Goal: Task Accomplishment & Management: Use online tool/utility

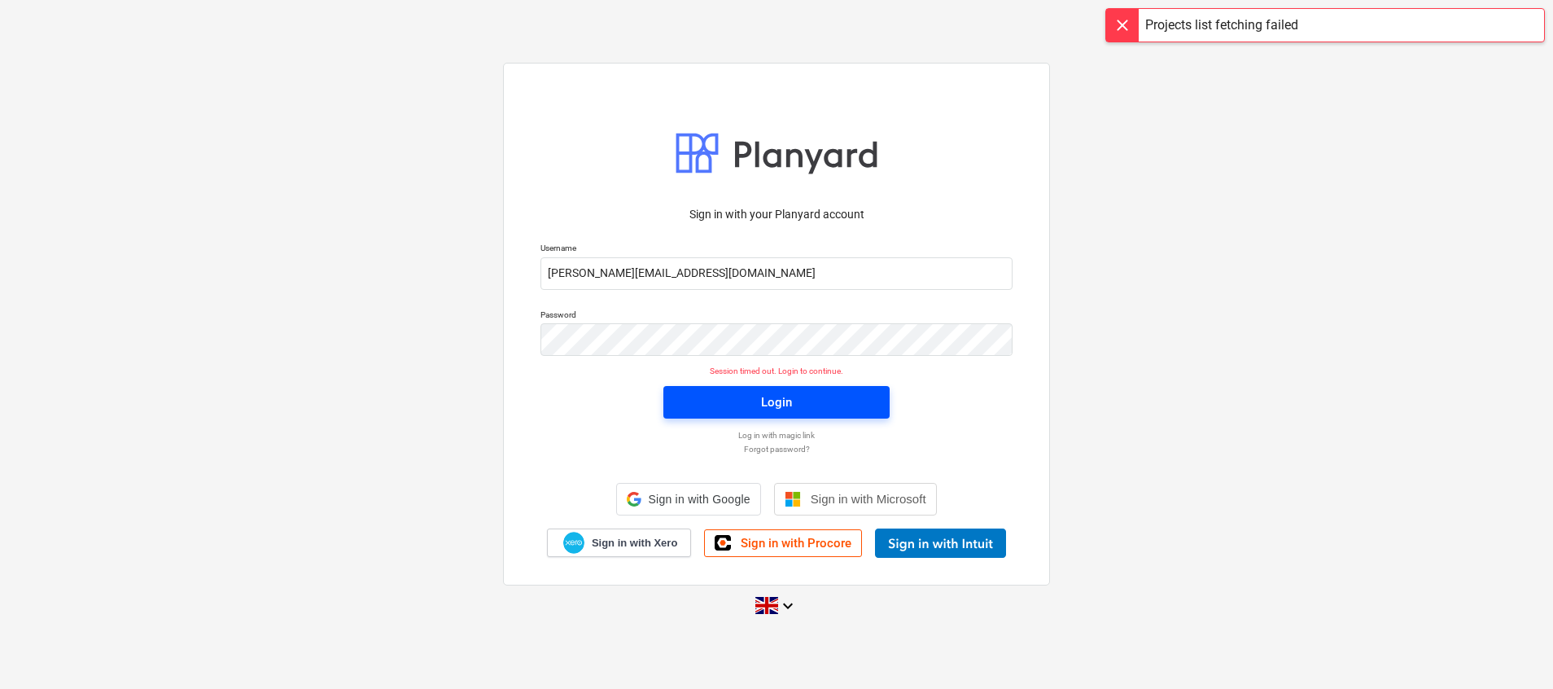
click at [790, 403] on div "Login" at bounding box center [776, 401] width 31 height 21
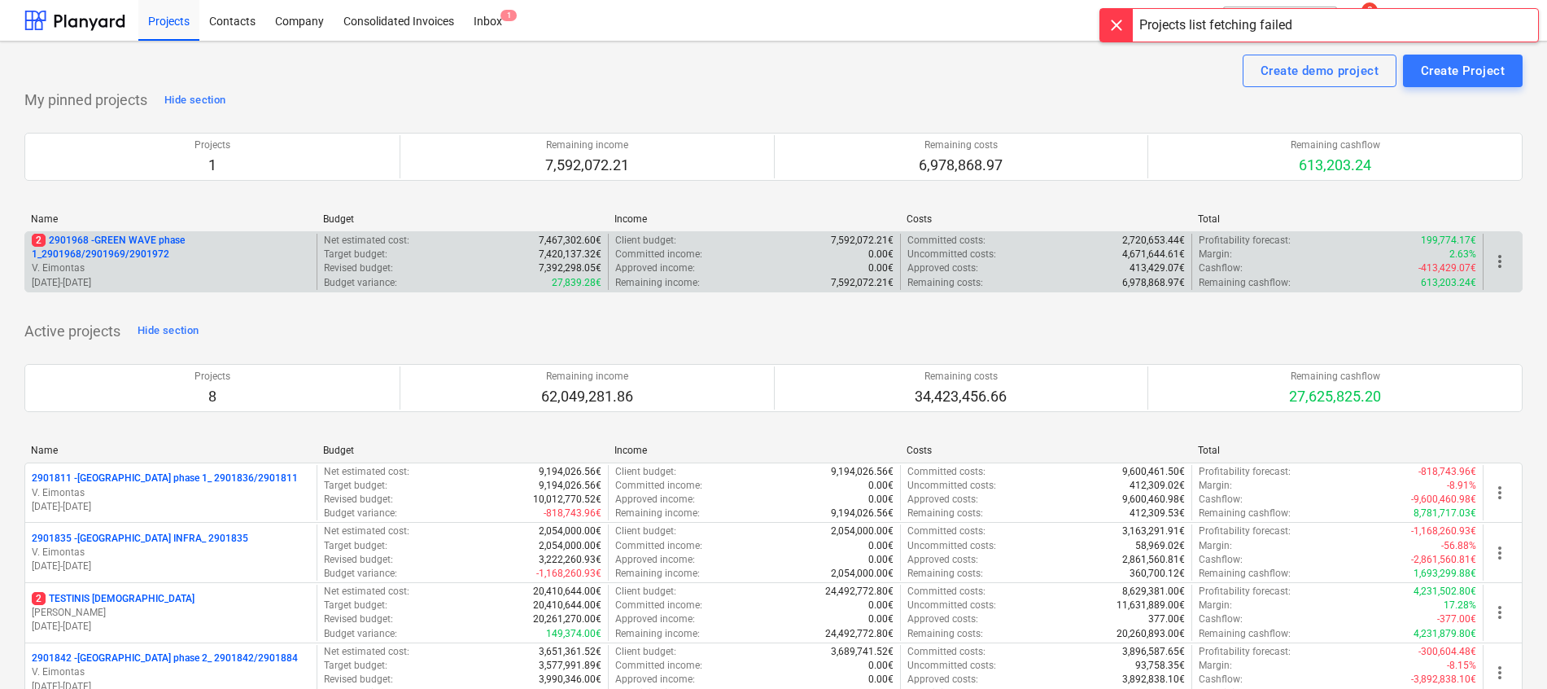
click at [105, 238] on p "2 2901968 - GREEN WAVE phase 1_2901968/2901969/2901972" at bounding box center [171, 248] width 278 height 28
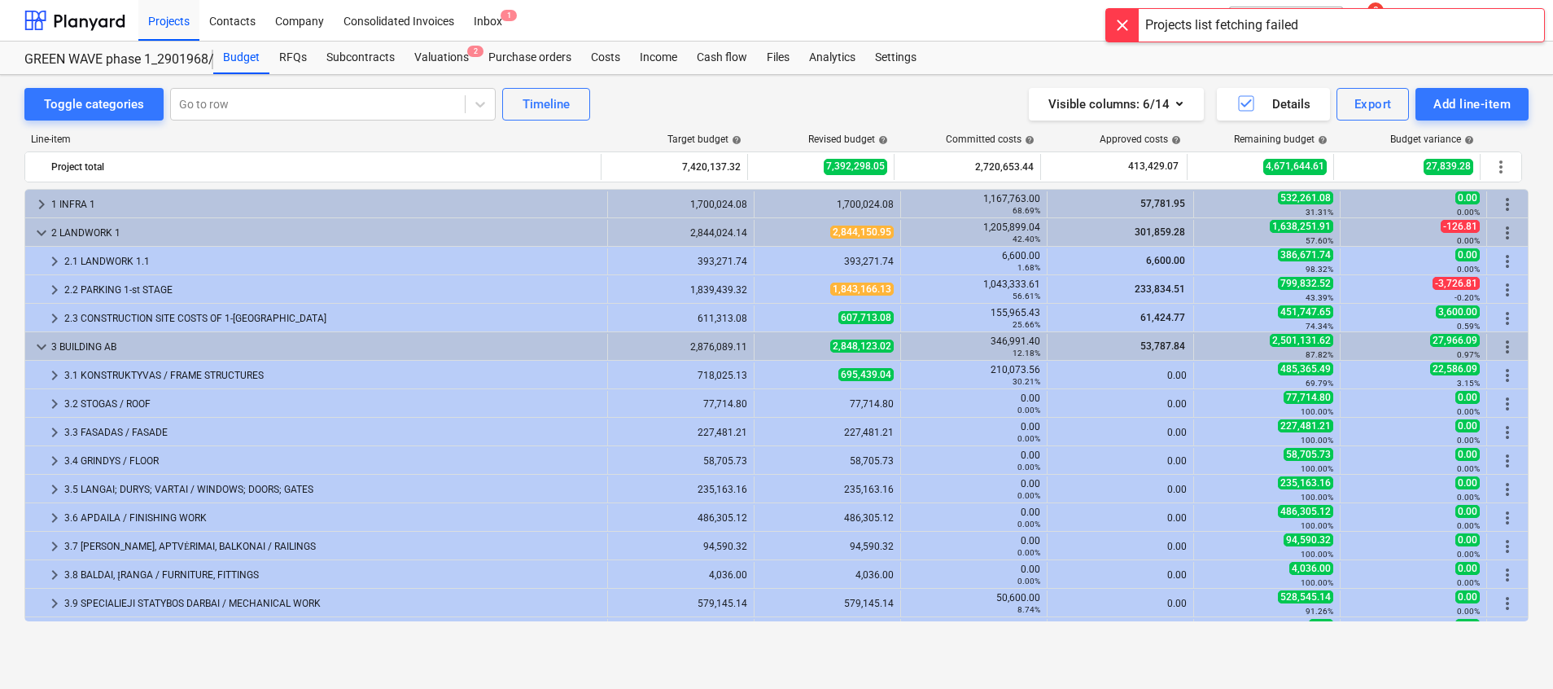
click at [1129, 20] on div at bounding box center [1122, 25] width 33 height 33
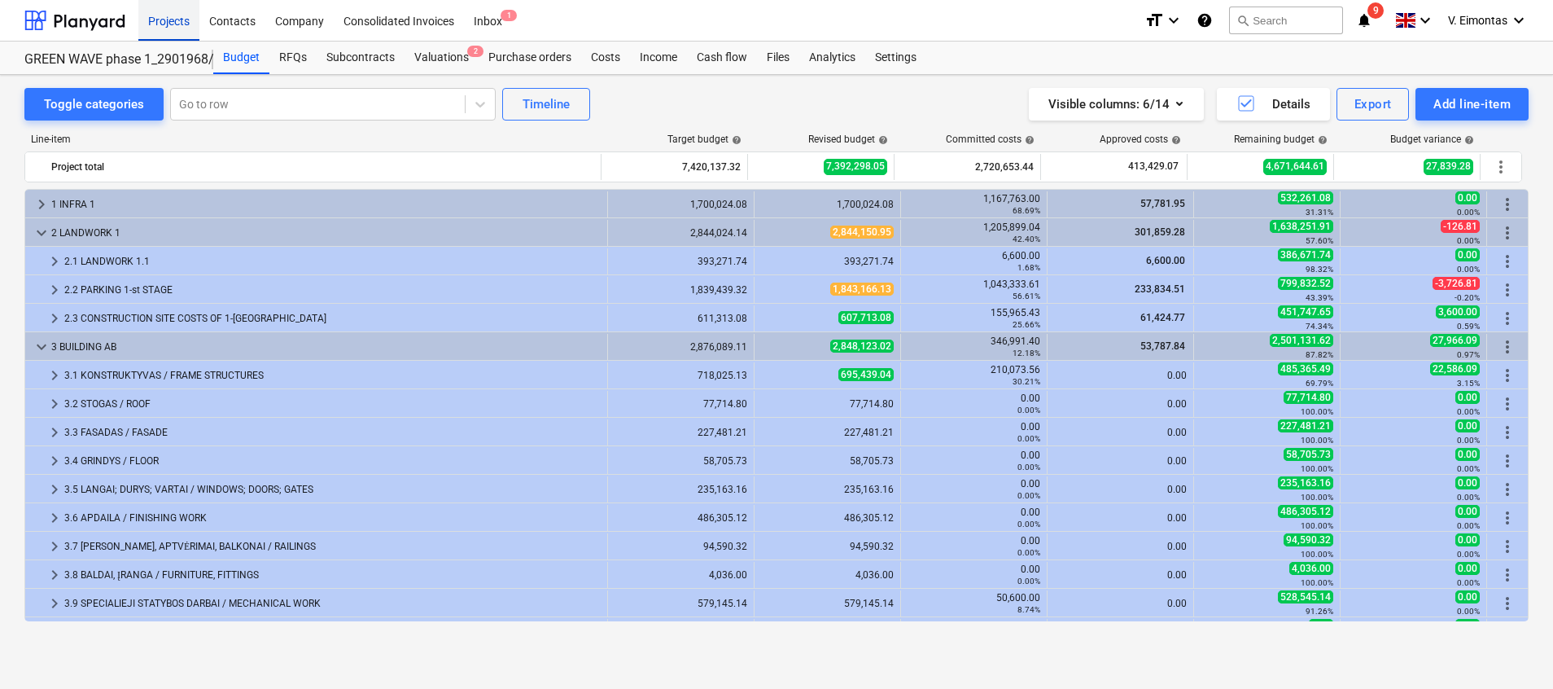
click at [194, 28] on div "Projects" at bounding box center [168, 20] width 61 height 42
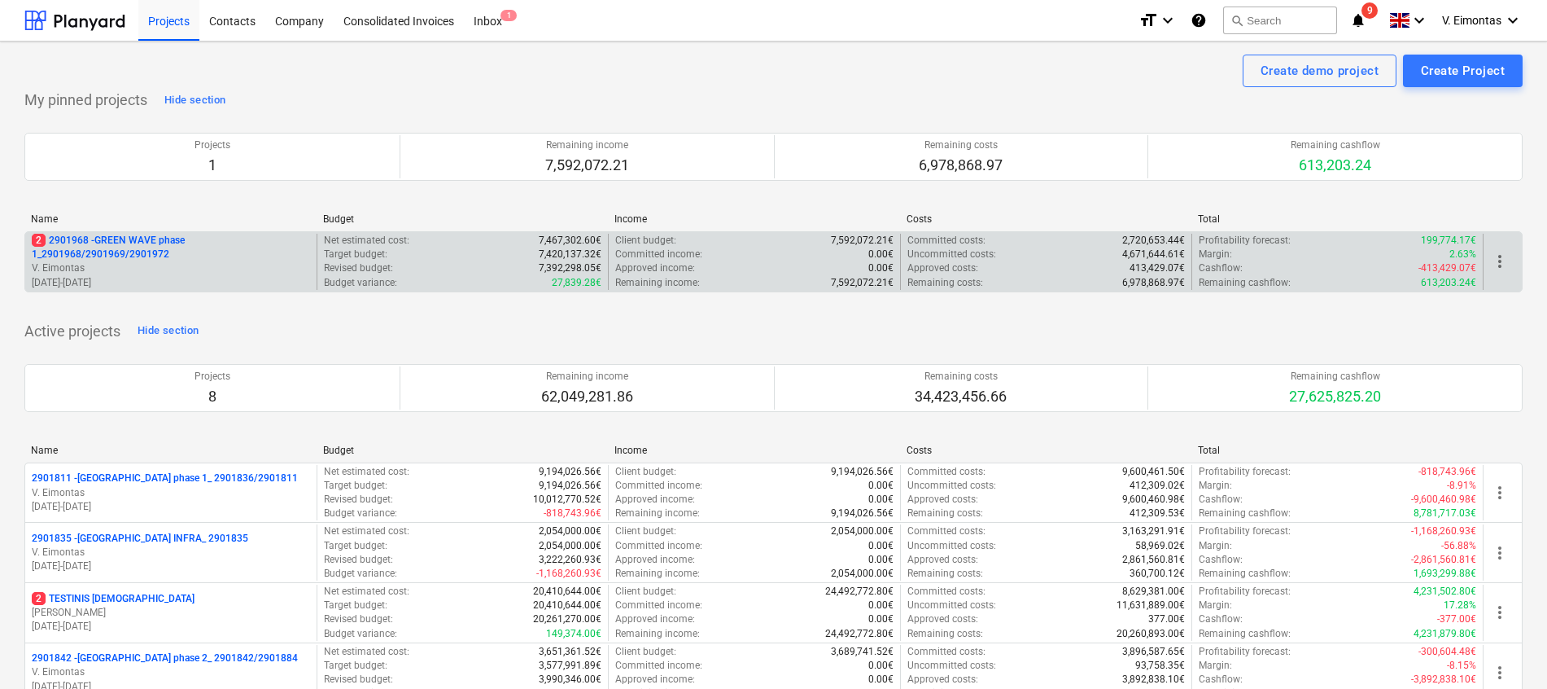
click at [122, 251] on p "2 2901968 - GREEN WAVE phase 1_2901968/2901969/2901972" at bounding box center [171, 248] width 278 height 28
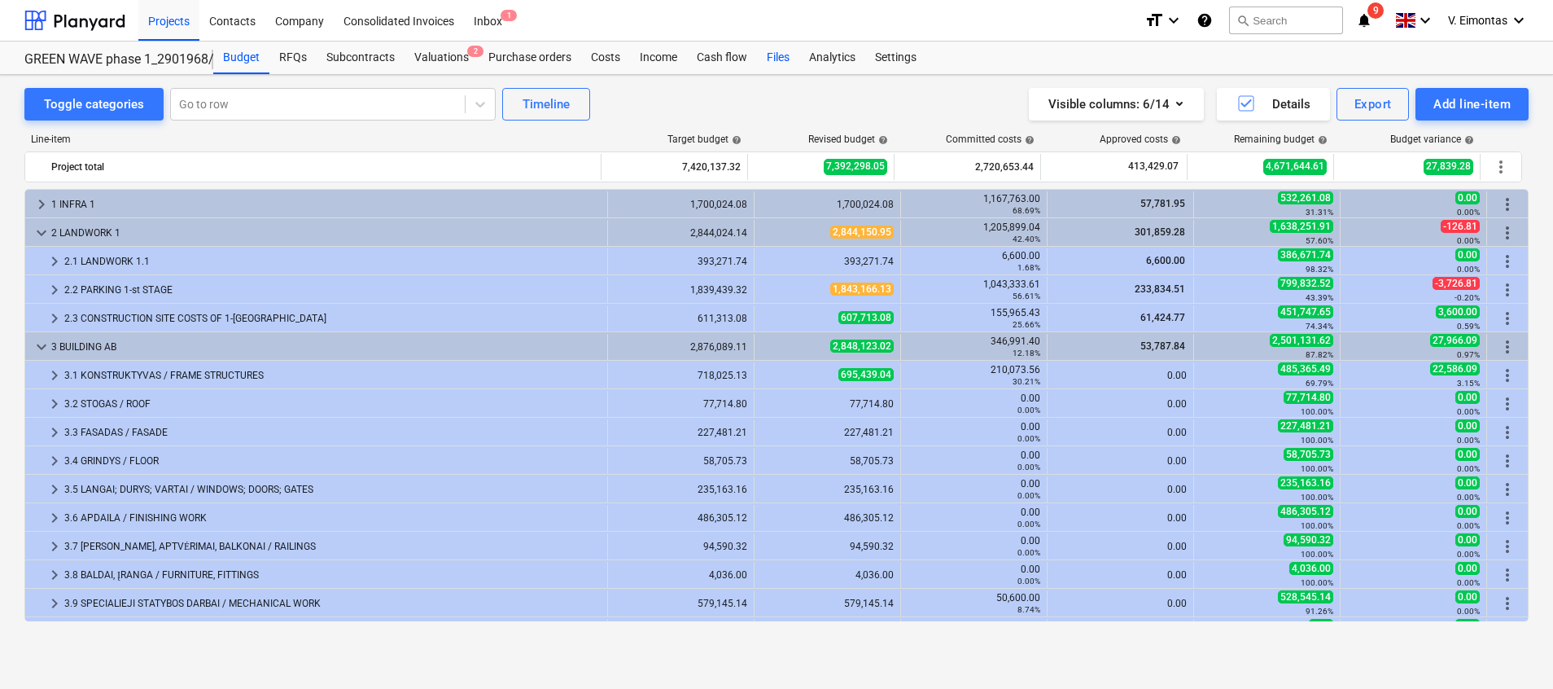
click at [770, 60] on div "Files" at bounding box center [778, 58] width 42 height 33
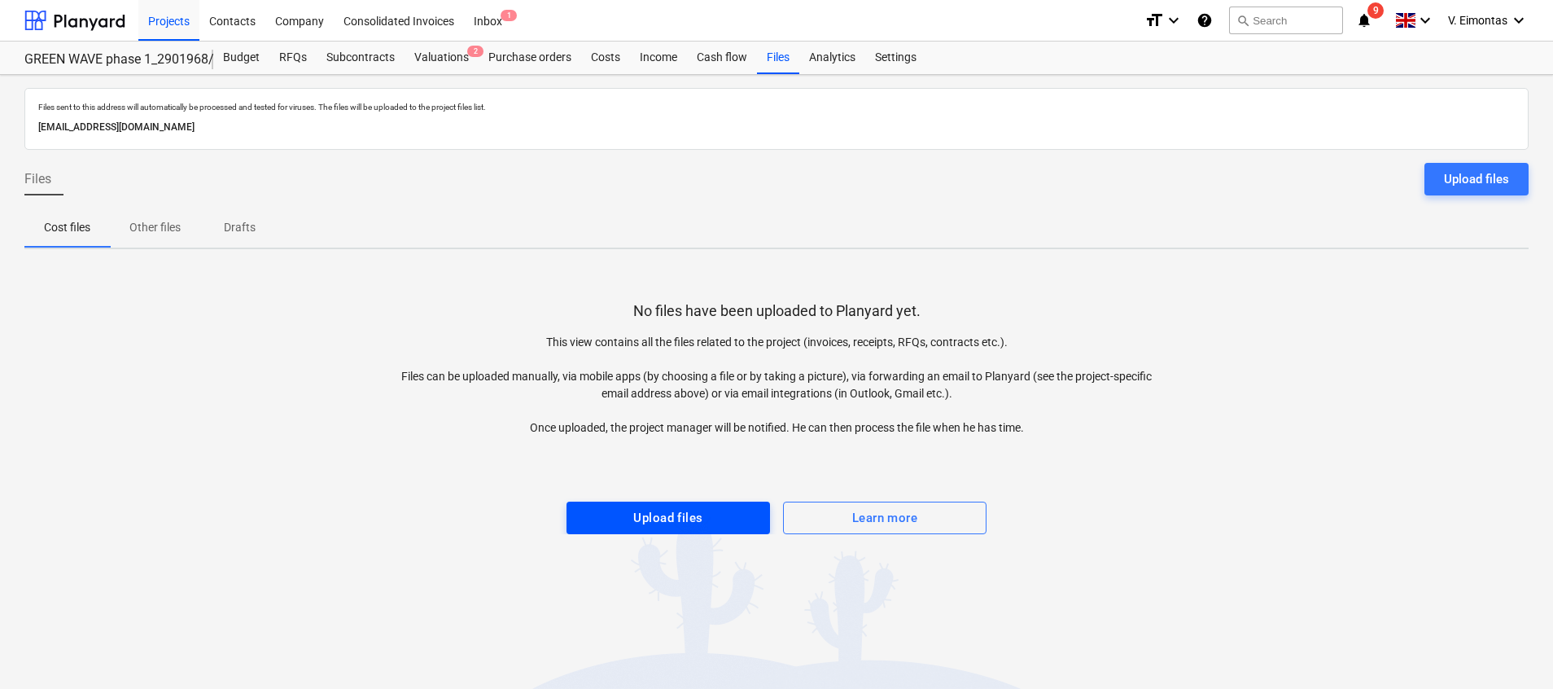
click at [694, 507] on div "Upload files" at bounding box center [667, 517] width 69 height 21
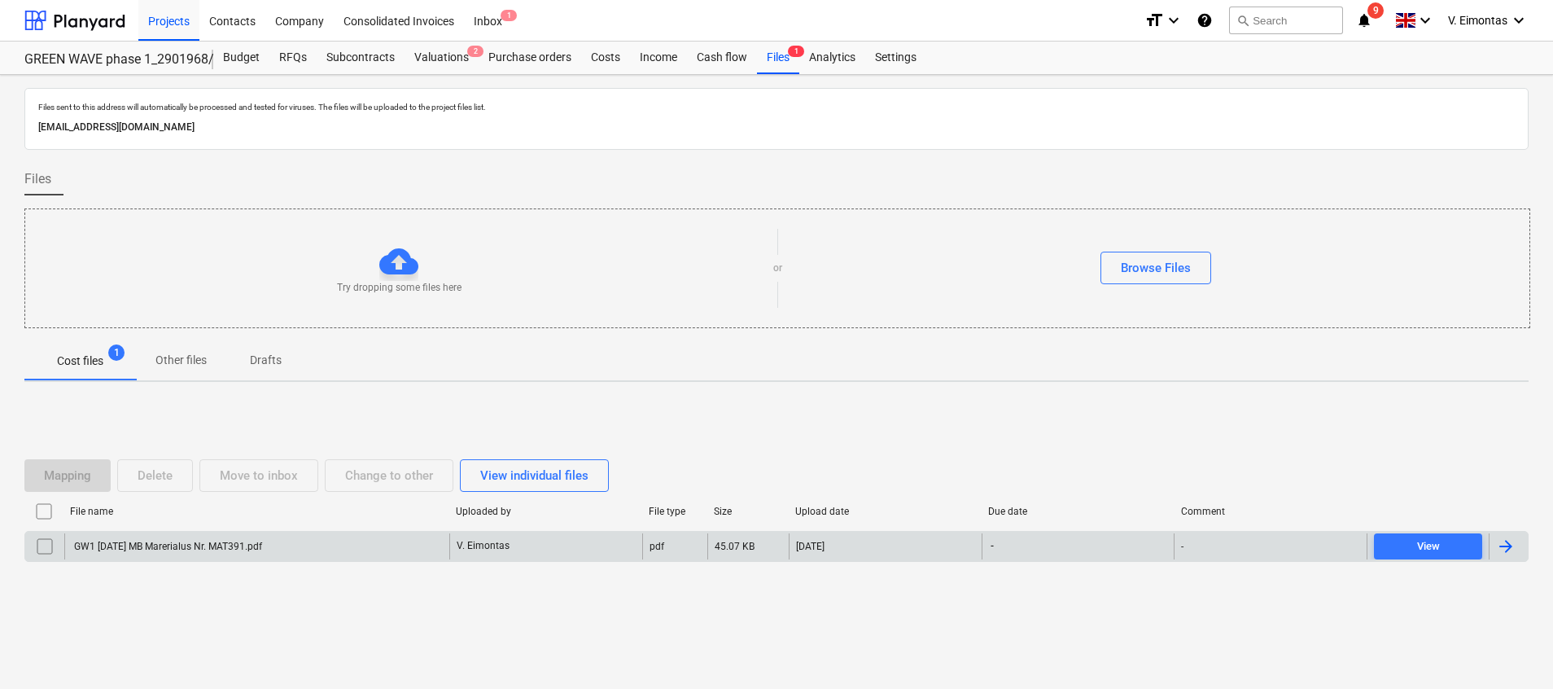
click at [408, 541] on div "GW1 [DATE] MB Marerialus Nr. MAT391.pdf" at bounding box center [256, 546] width 385 height 26
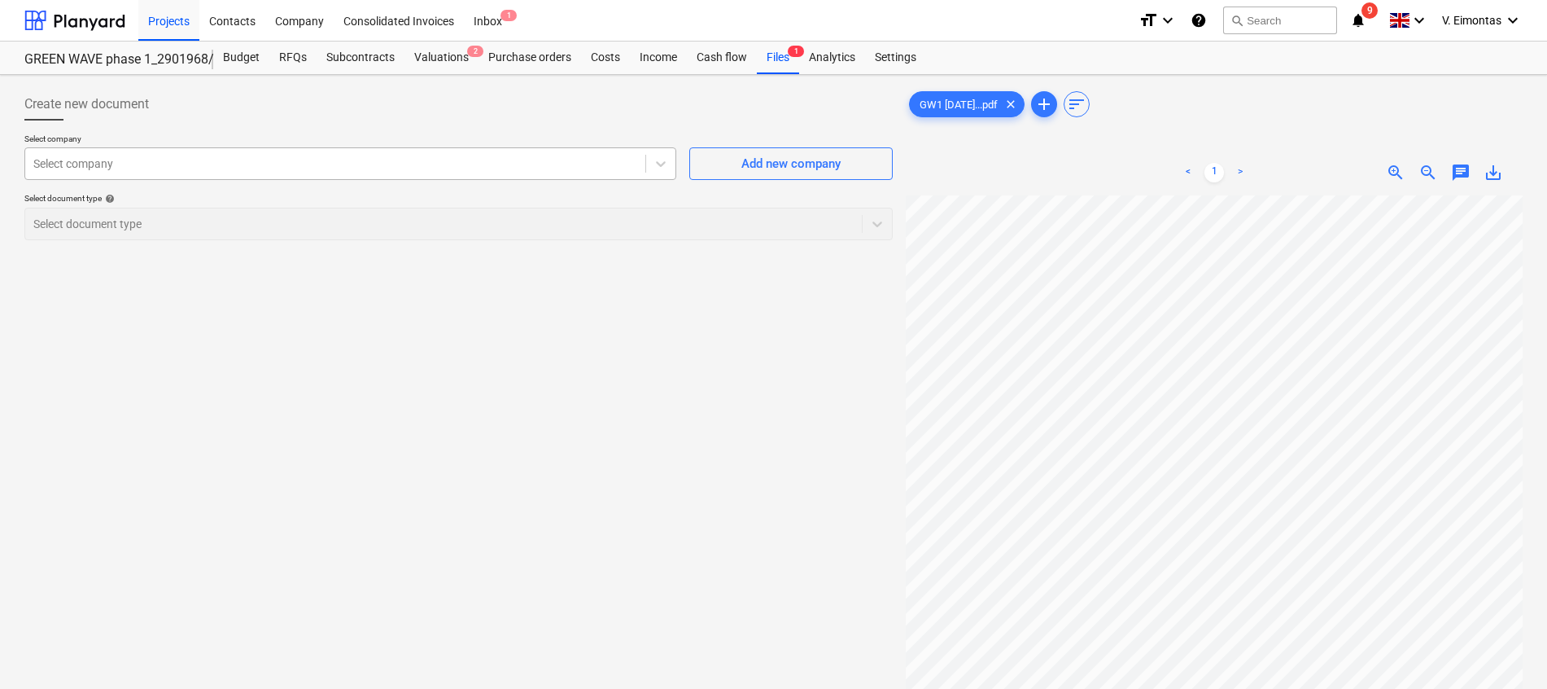
click at [487, 169] on div at bounding box center [335, 163] width 604 height 16
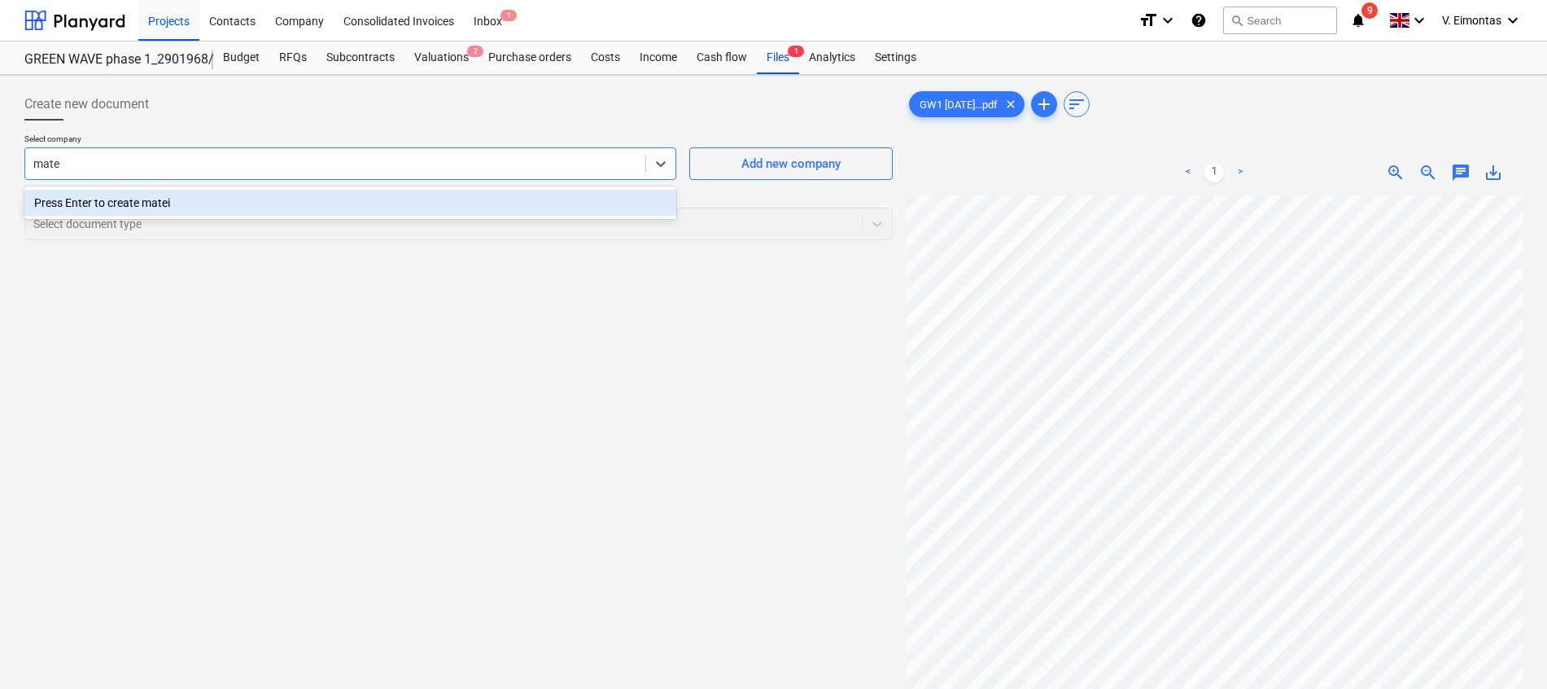
type input "mater"
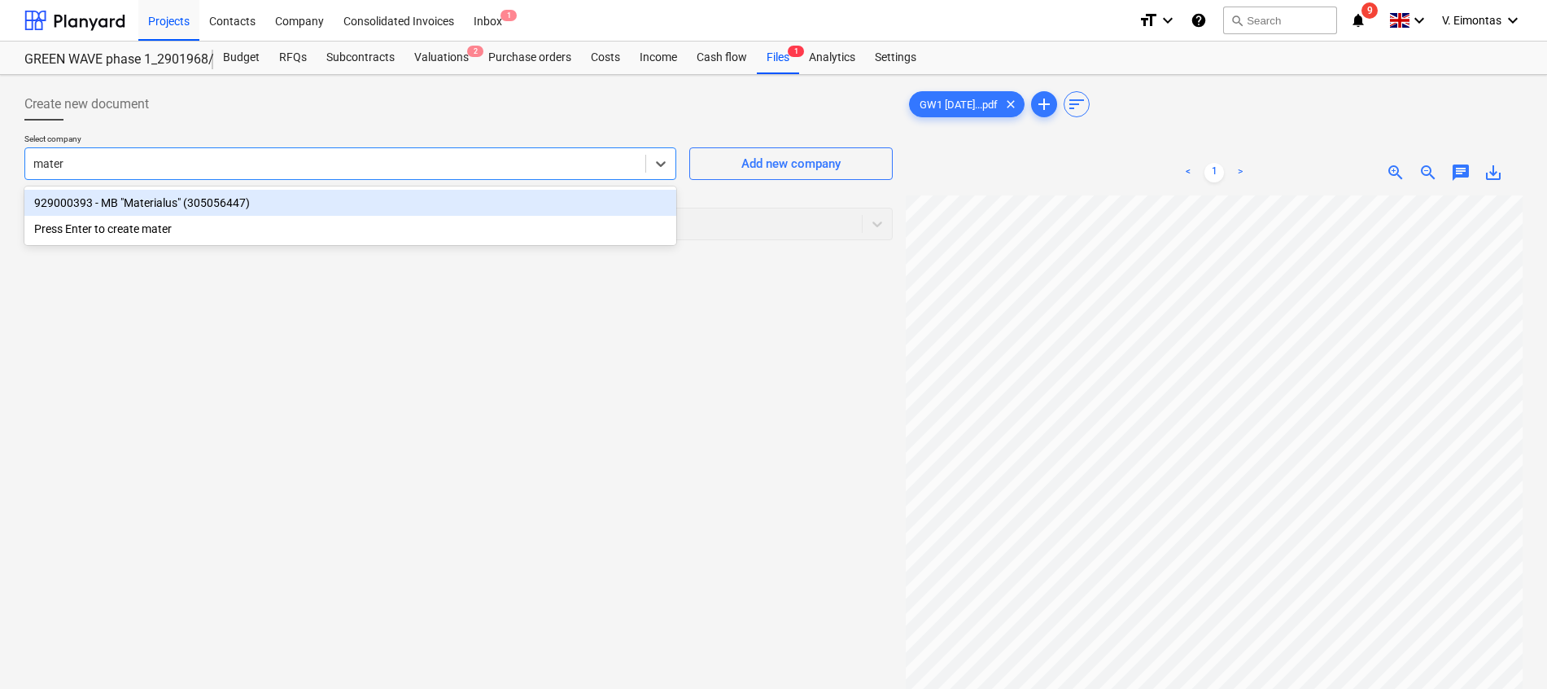
click at [238, 209] on div "929000393 - MB "Materialus" (305056447)" at bounding box center [350, 203] width 652 height 26
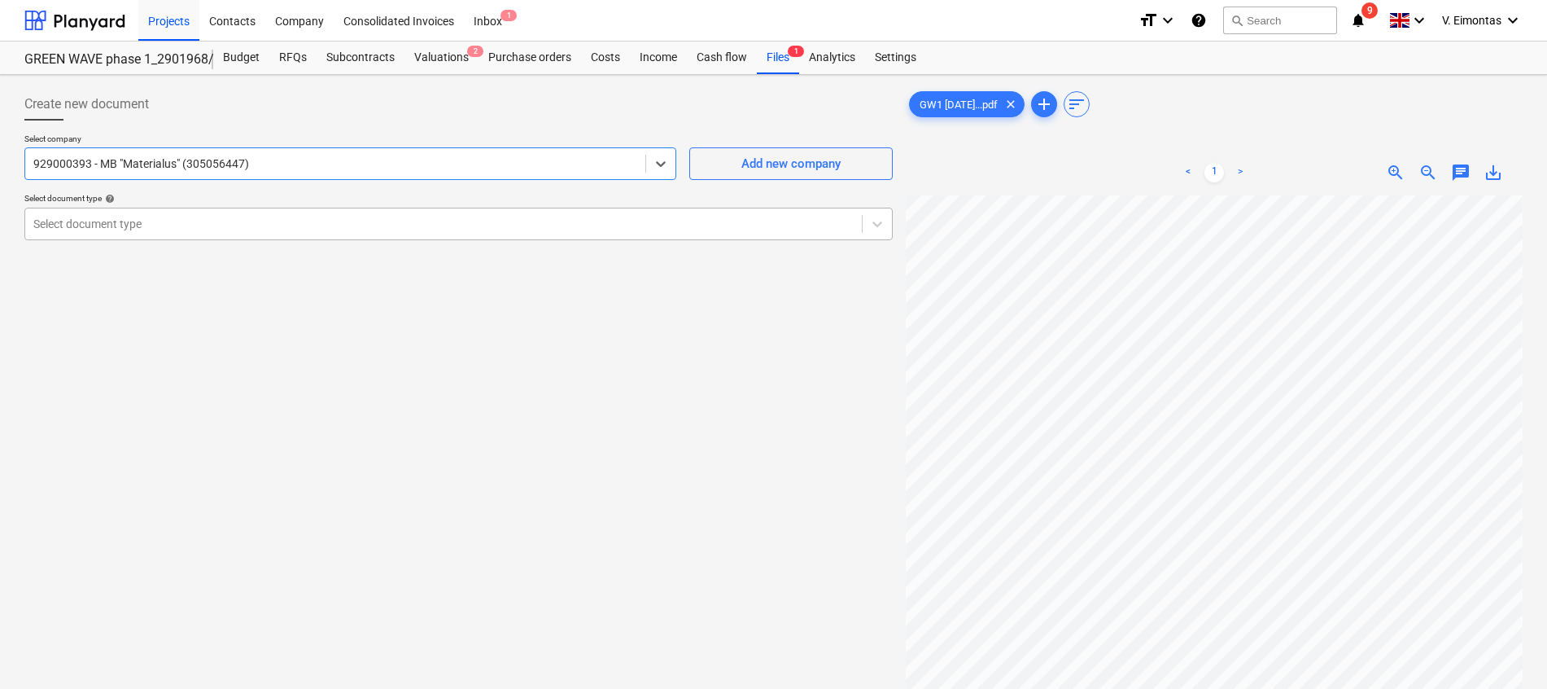
click at [242, 225] on div at bounding box center [443, 224] width 820 height 16
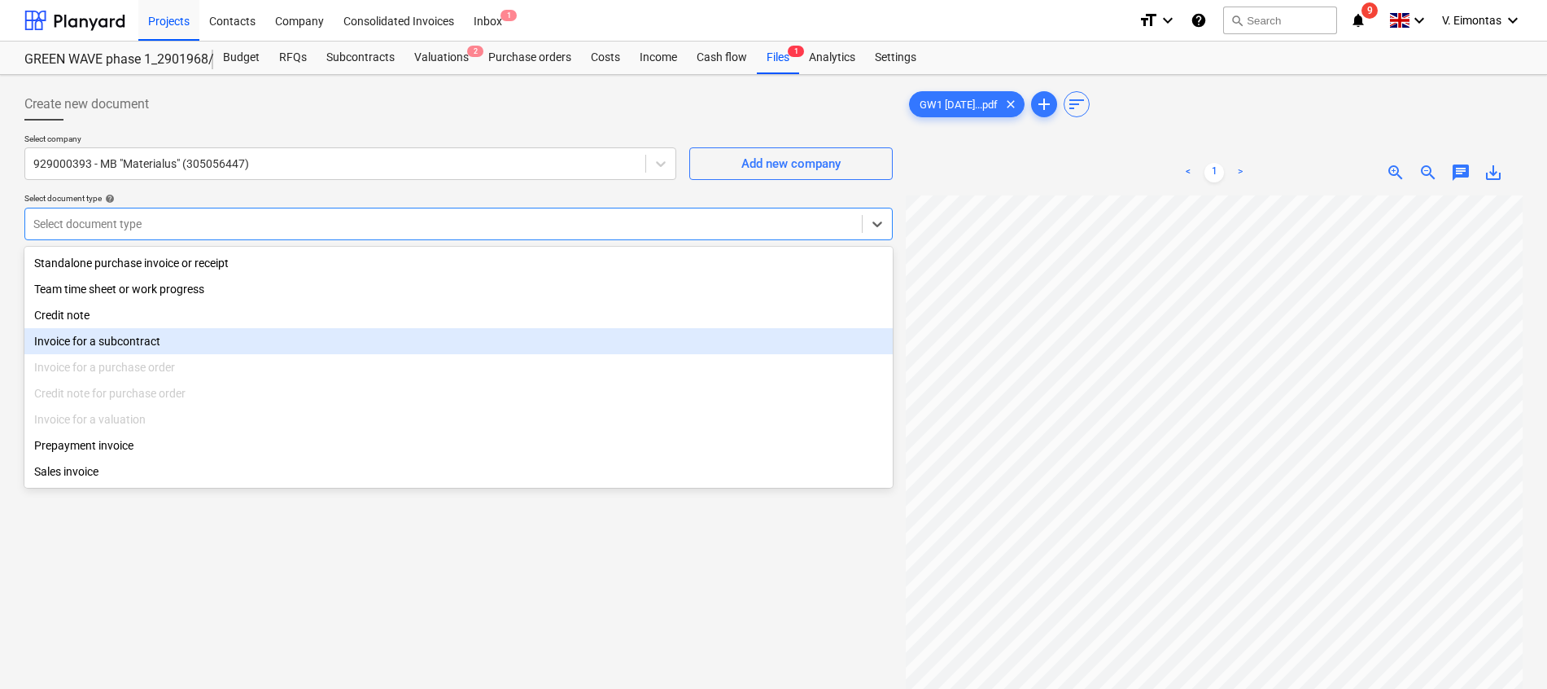
click at [169, 335] on div "Invoice for a subcontract" at bounding box center [458, 341] width 868 height 26
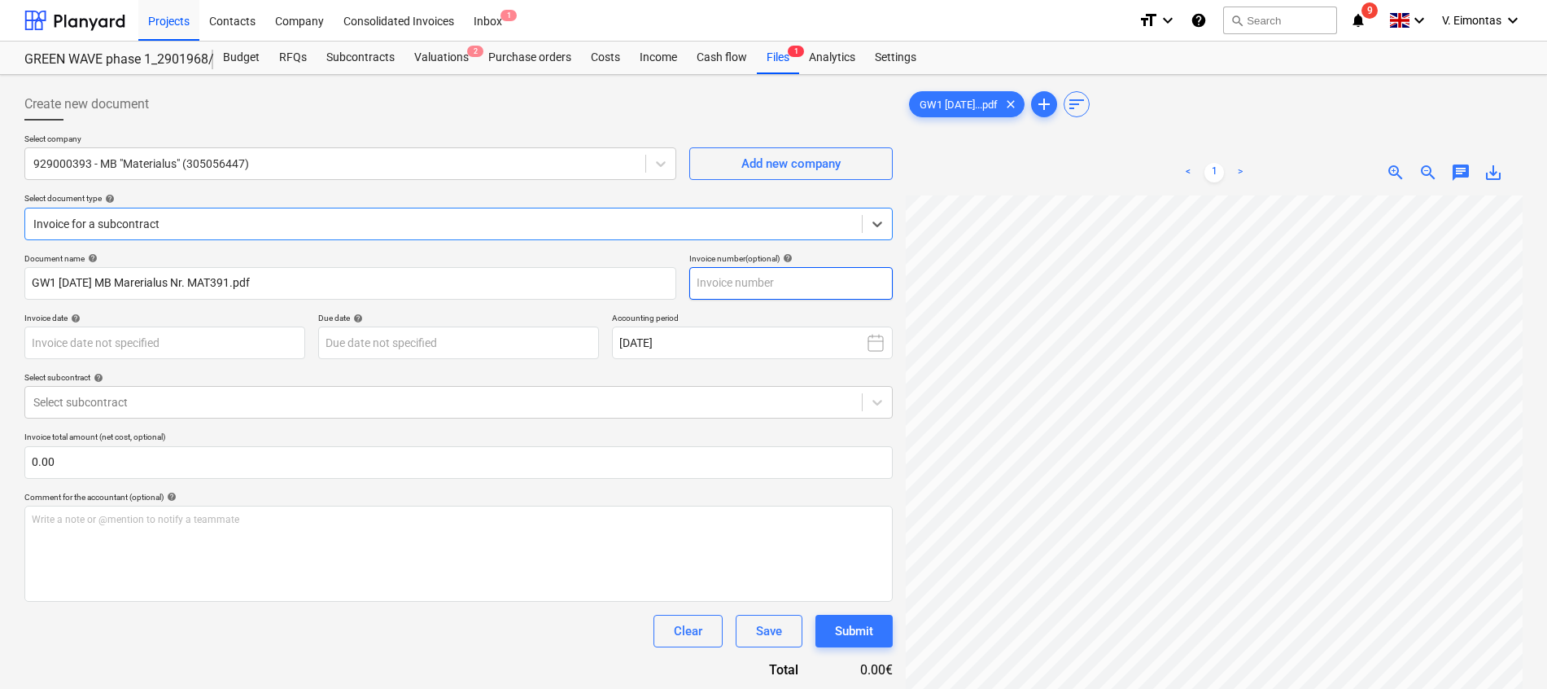
click at [782, 283] on input "text" at bounding box center [790, 283] width 203 height 33
type input "MAT391"
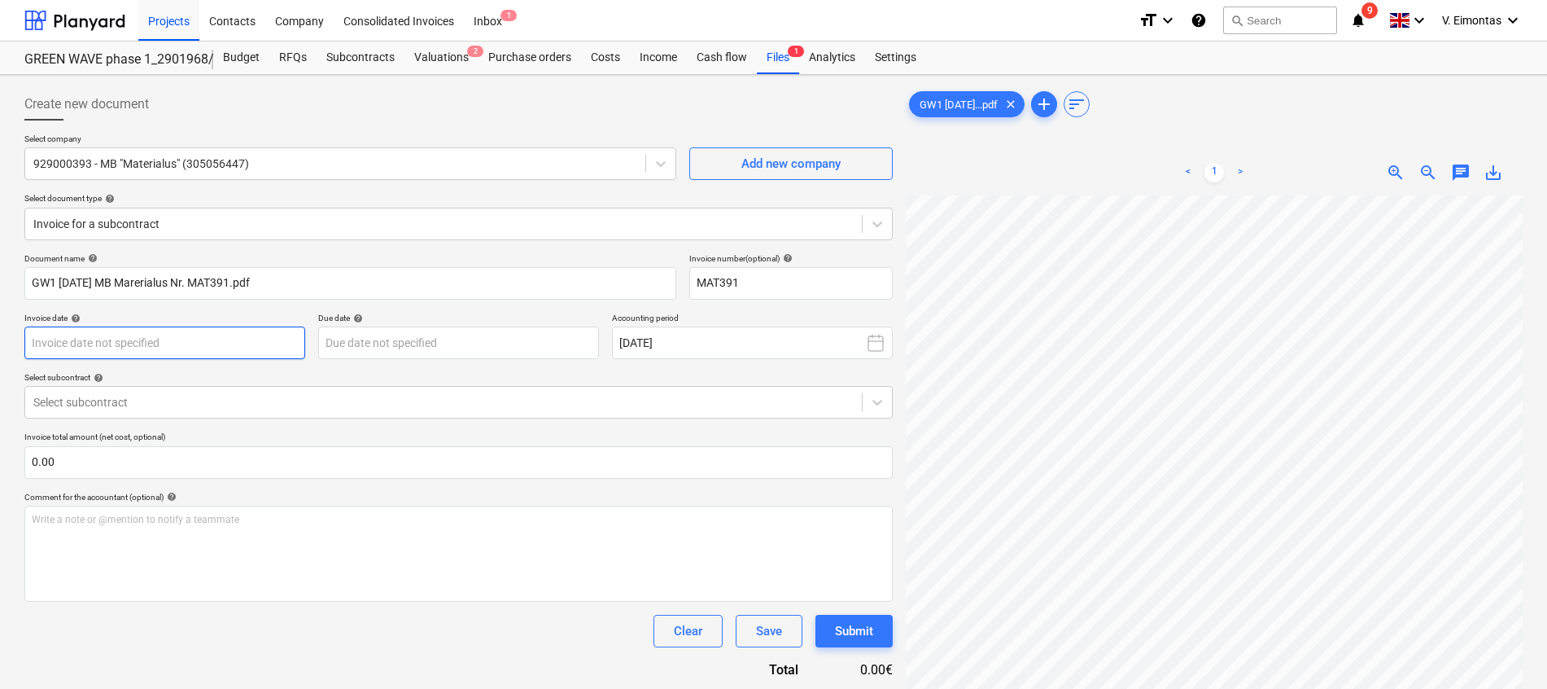
click at [280, 343] on body "Projects Contacts Company Consolidated Invoices Inbox 1 format_size keyboard_ar…" at bounding box center [773, 344] width 1547 height 689
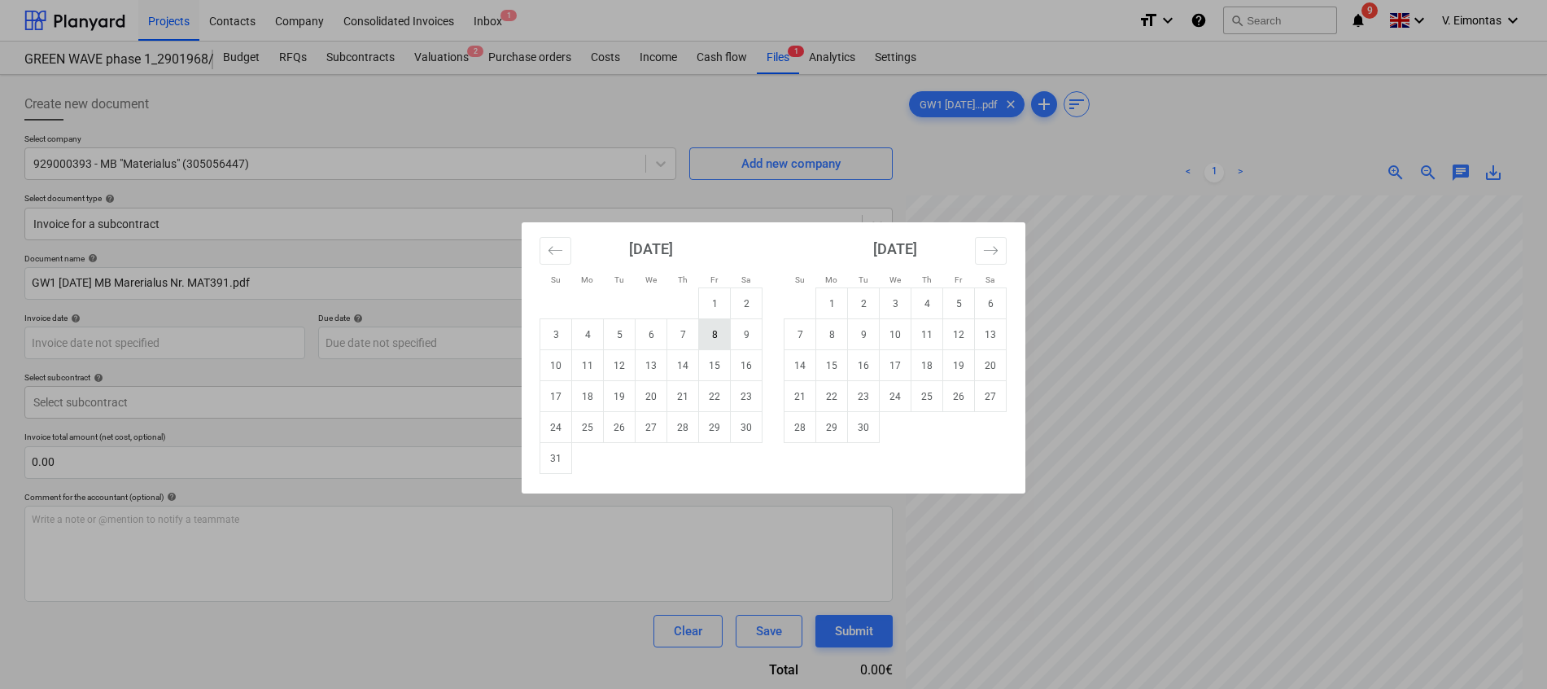
click at [709, 331] on td "8" at bounding box center [715, 334] width 32 height 31
type input "[DATE]"
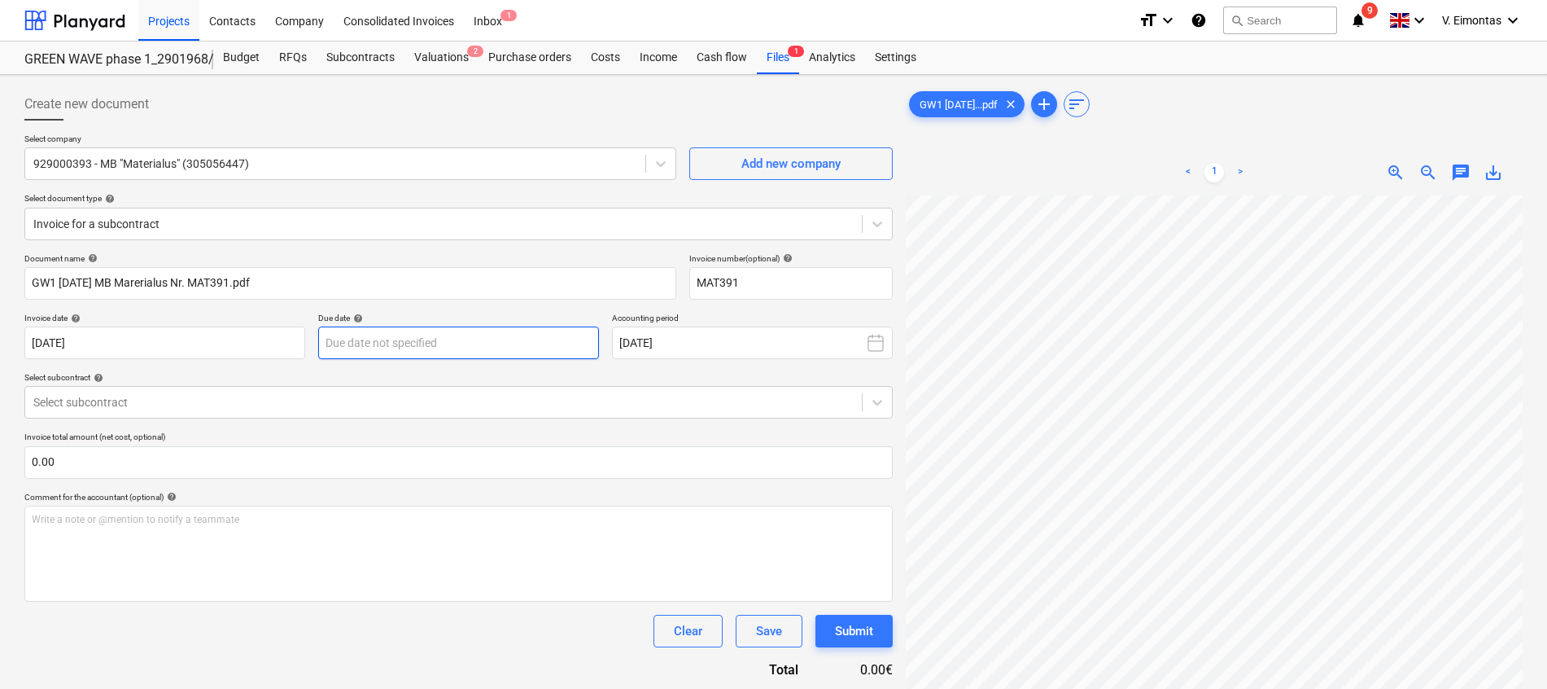
click at [470, 338] on body "Projects Contacts Company Consolidated Invoices Inbox 1 format_size keyboard_ar…" at bounding box center [773, 344] width 1547 height 689
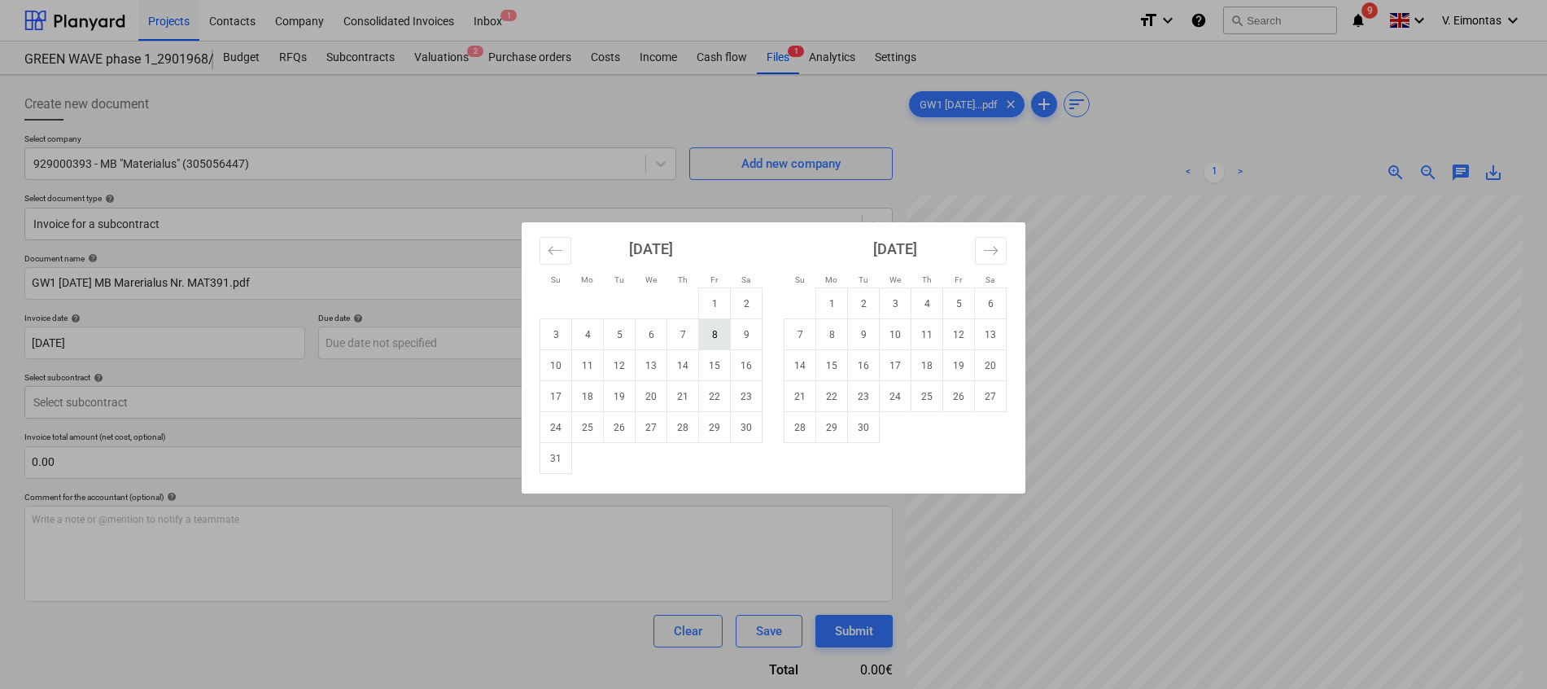
click at [705, 332] on td "8" at bounding box center [715, 334] width 32 height 31
type input "[DATE]"
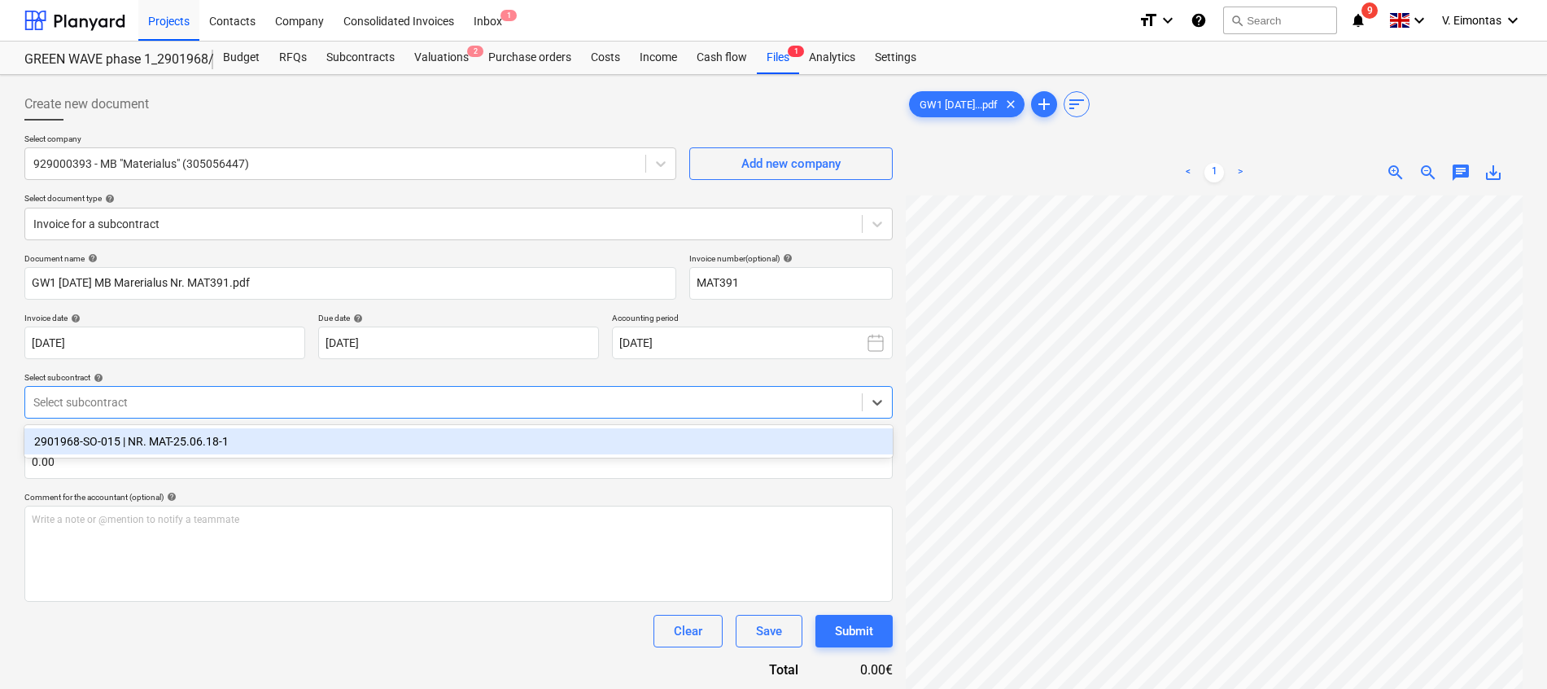
click at [208, 395] on div at bounding box center [443, 402] width 820 height 16
click at [203, 449] on div "2901968-SO-015 | NR. MAT-25.06.18-1" at bounding box center [458, 441] width 868 height 26
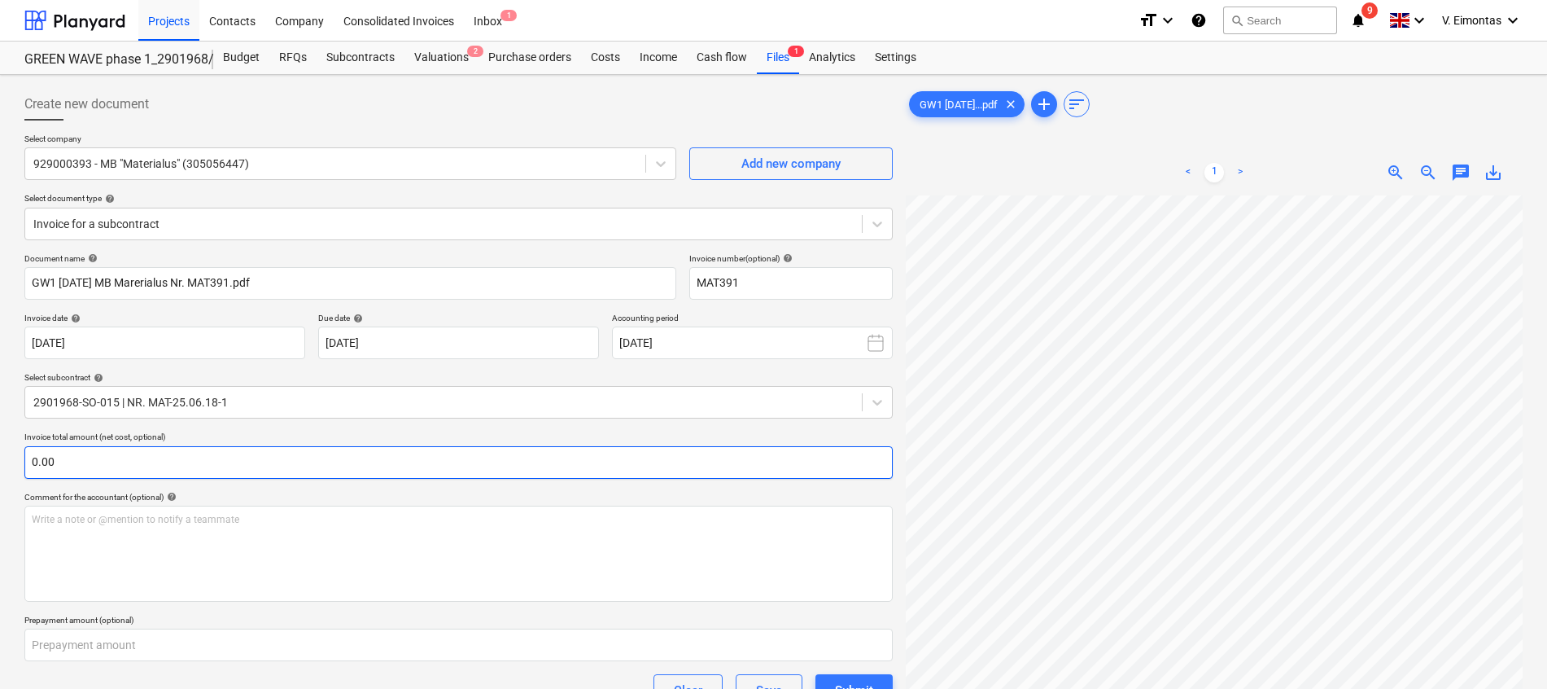
scroll to position [373, 119]
click at [496, 400] on div at bounding box center [443, 402] width 820 height 16
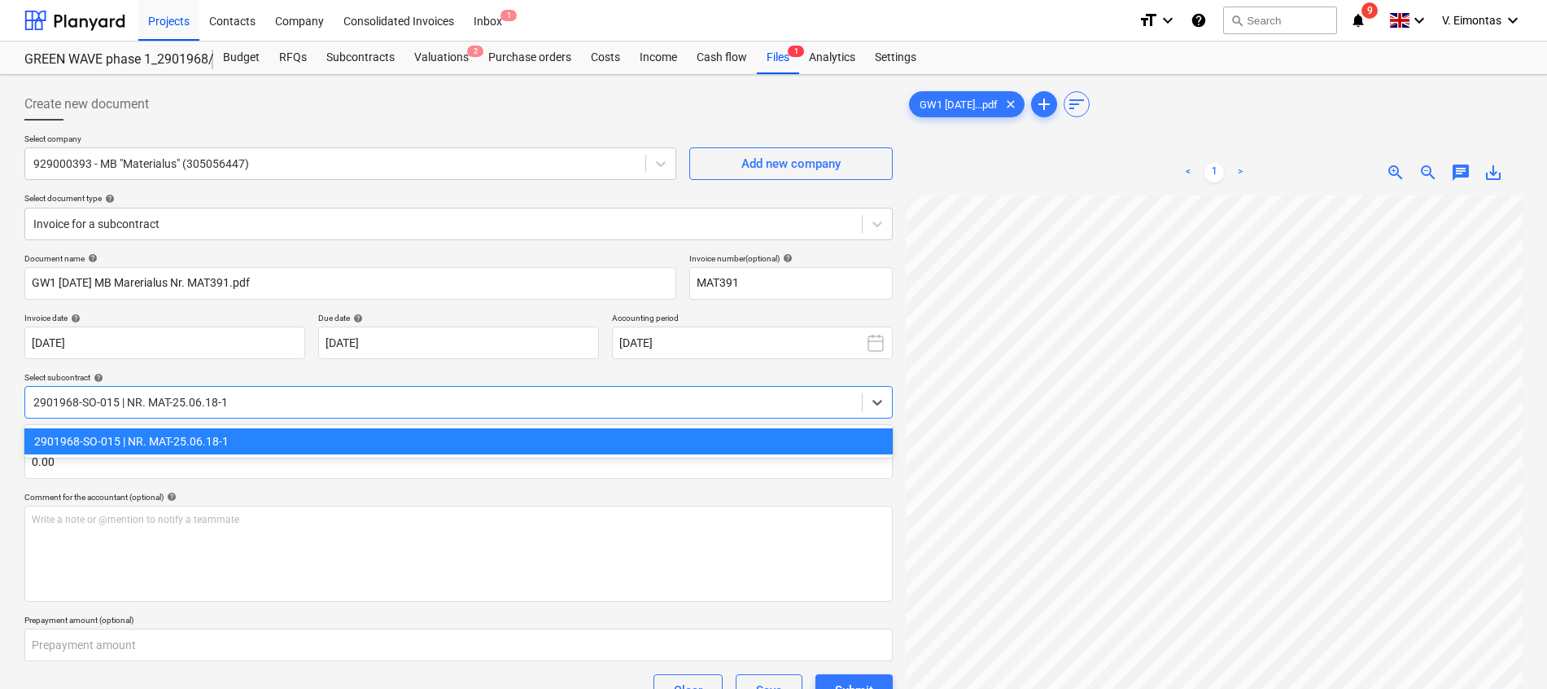
click at [500, 441] on div "2901968-SO-015 | NR. MAT-25.06.18-1" at bounding box center [458, 441] width 868 height 26
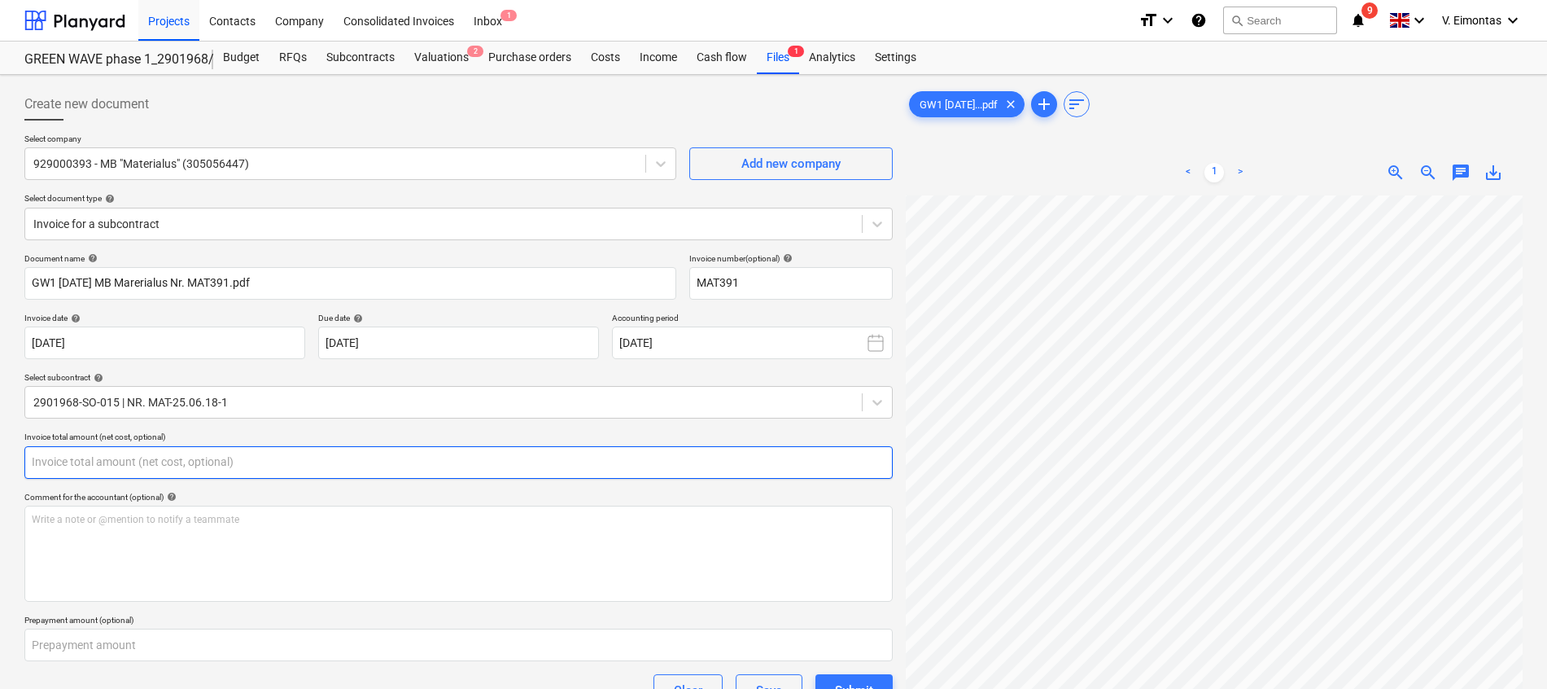
click at [417, 461] on input "text" at bounding box center [458, 462] width 868 height 33
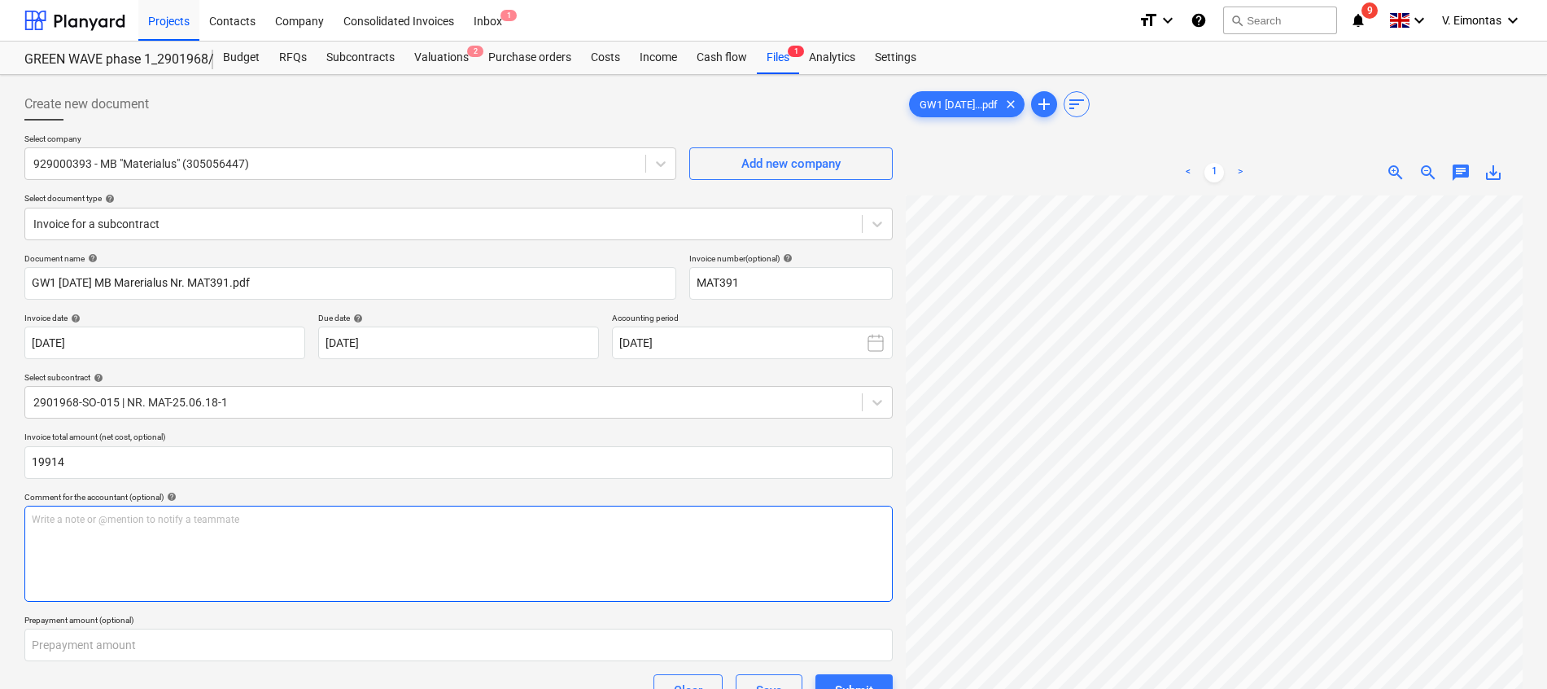
type input "19,914.00"
click at [420, 536] on div "Write a note or @mention to notify a teammate [PERSON_NAME]" at bounding box center [458, 553] width 868 height 96
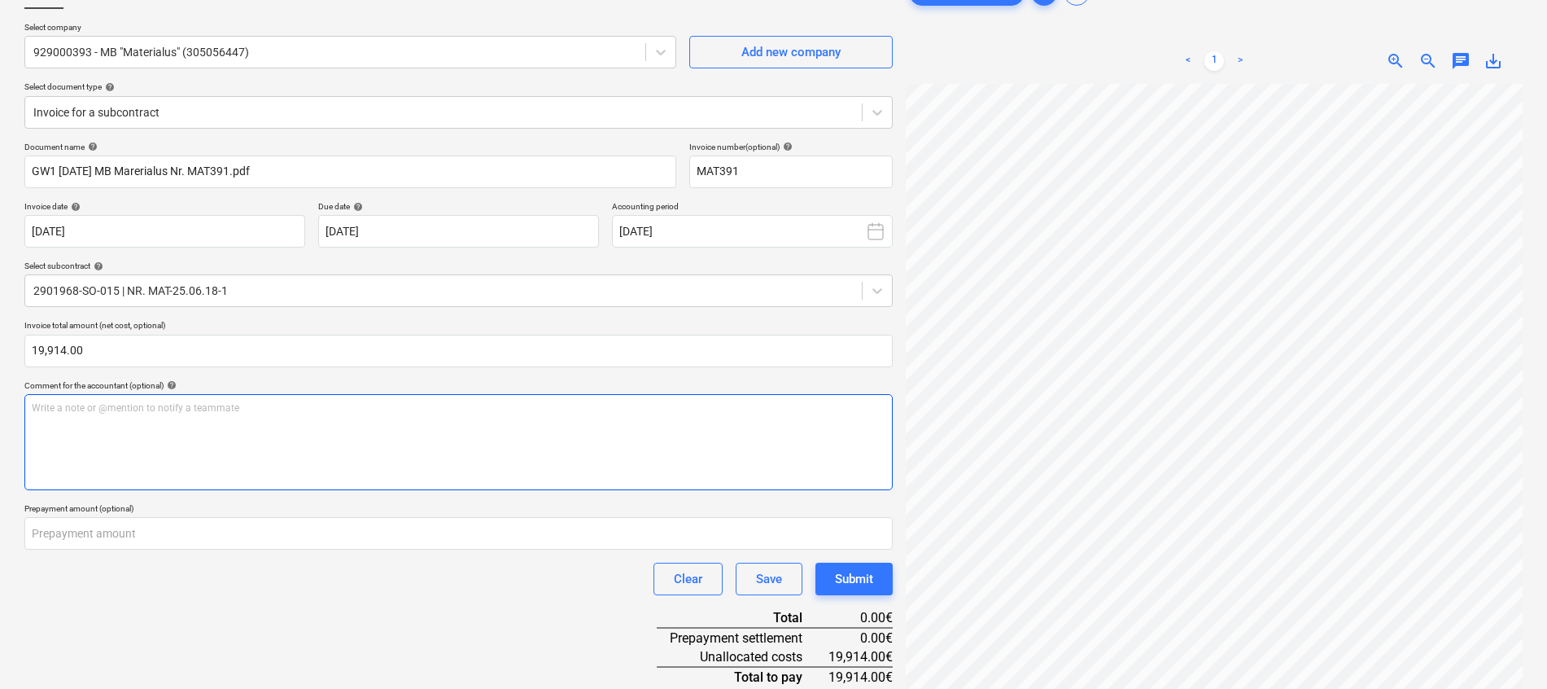
scroll to position [244, 0]
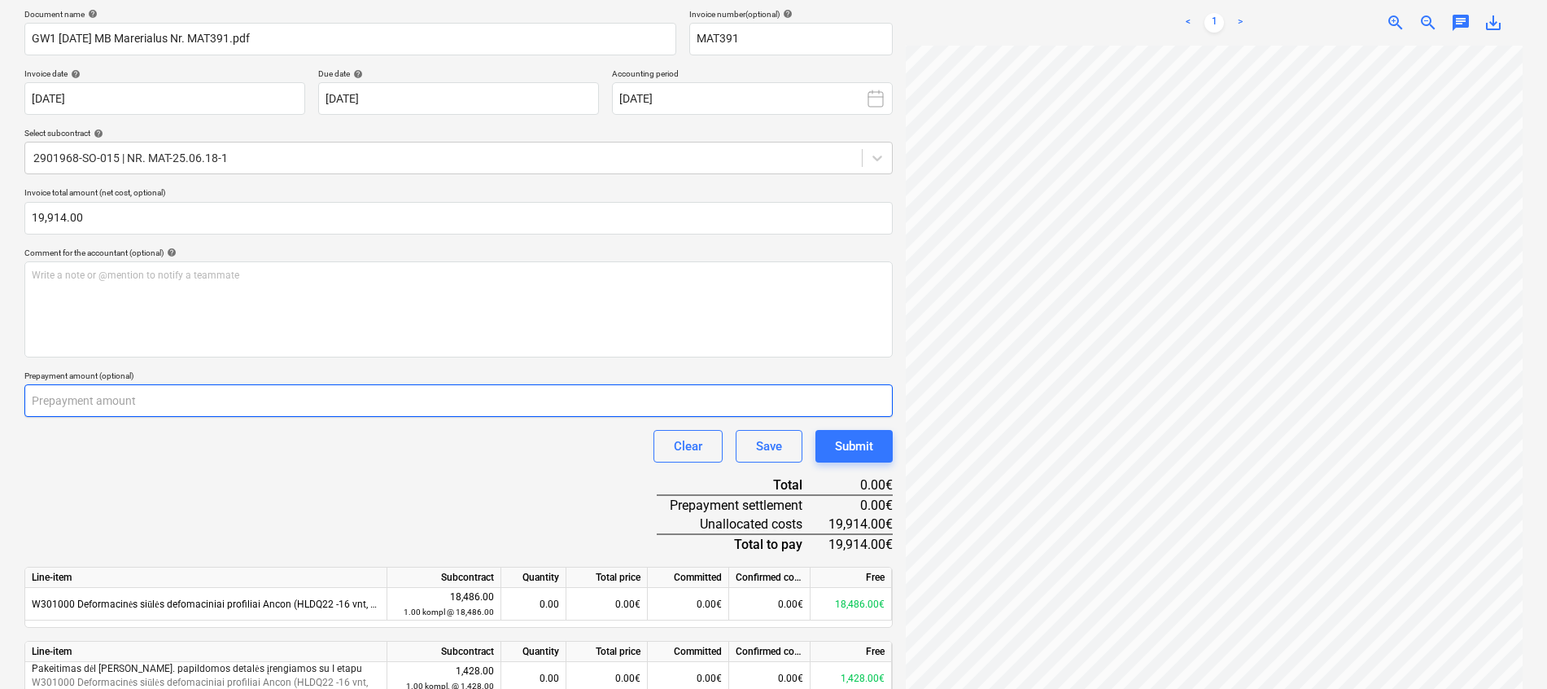
click at [410, 410] on input "number" at bounding box center [458, 400] width 868 height 33
type input "19914"
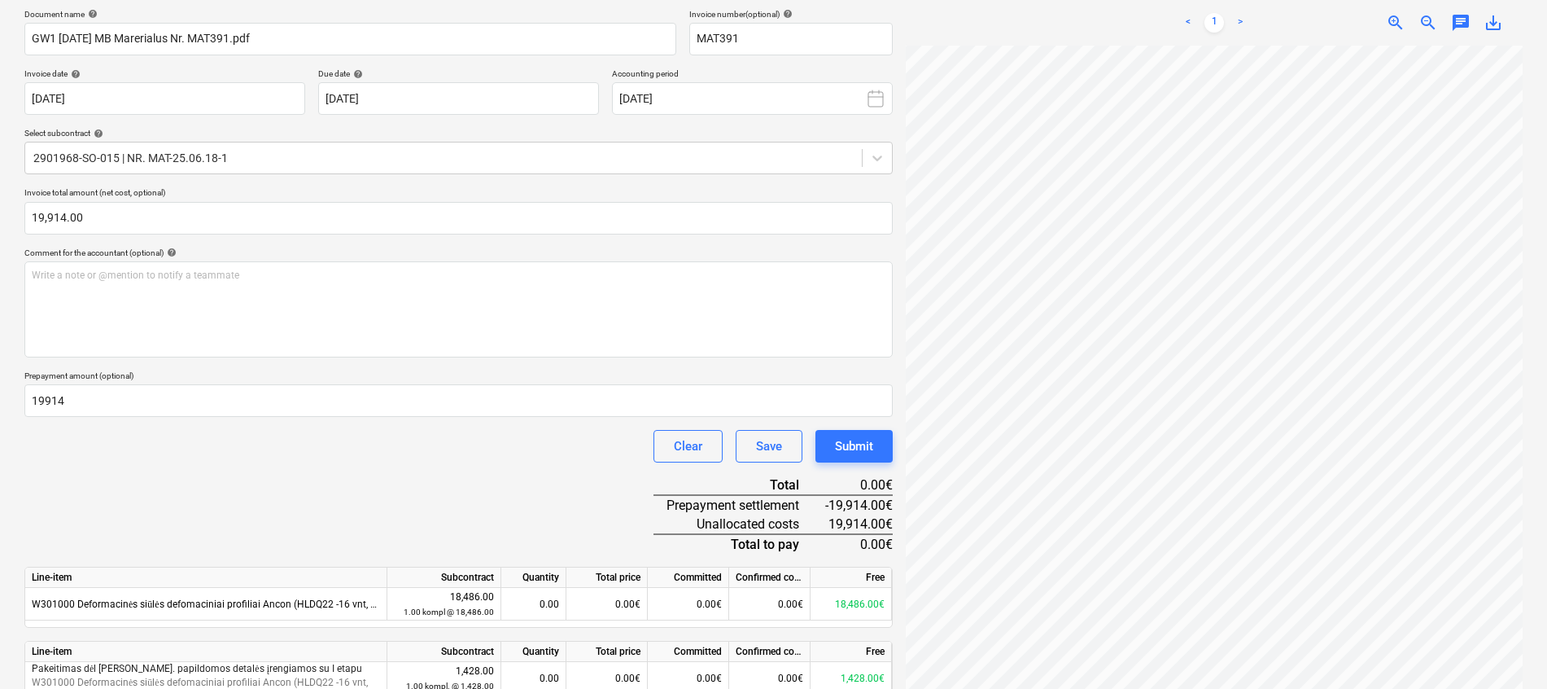
click at [447, 507] on div "Document name help GW1 [DATE] MB Marerialus Nr. MAT391.pdf Invoice number (opti…" at bounding box center [458, 378] width 868 height 739
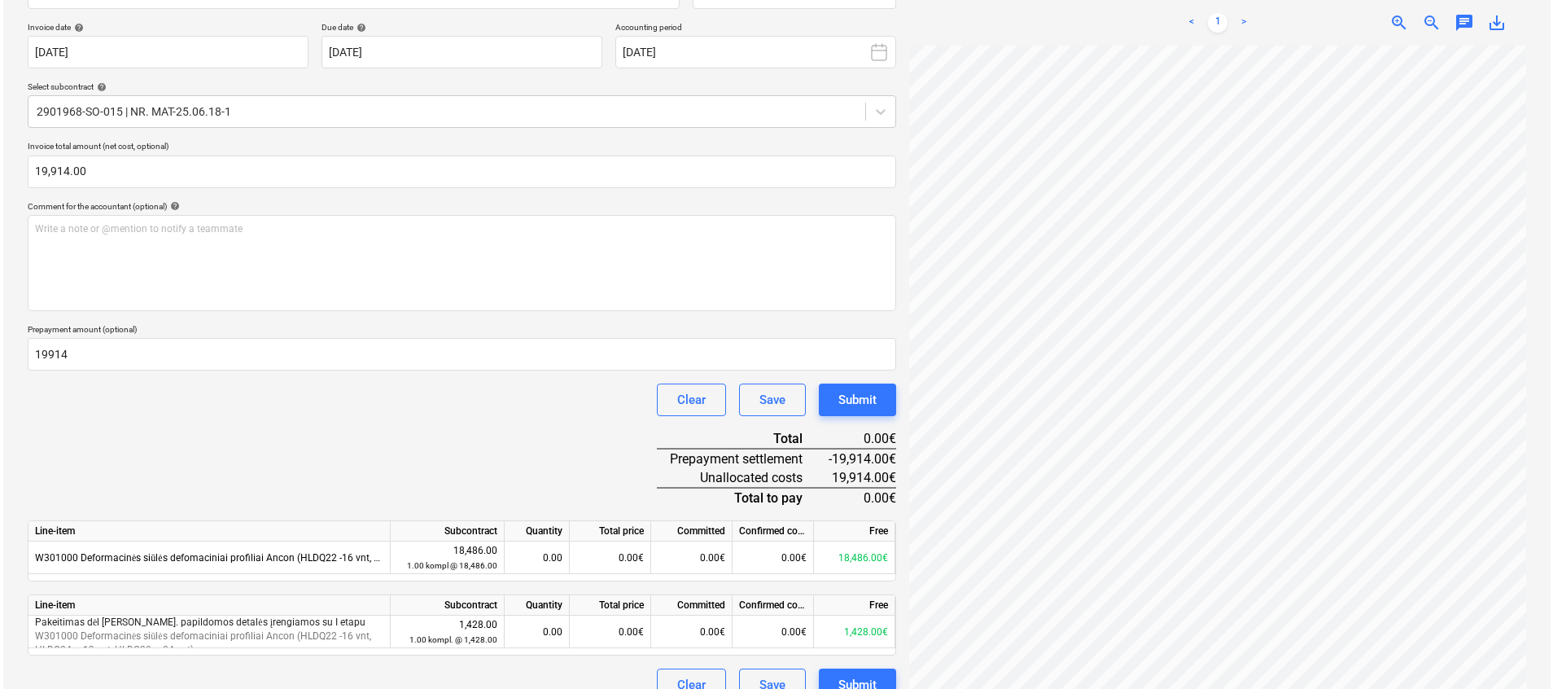
scroll to position [316, 0]
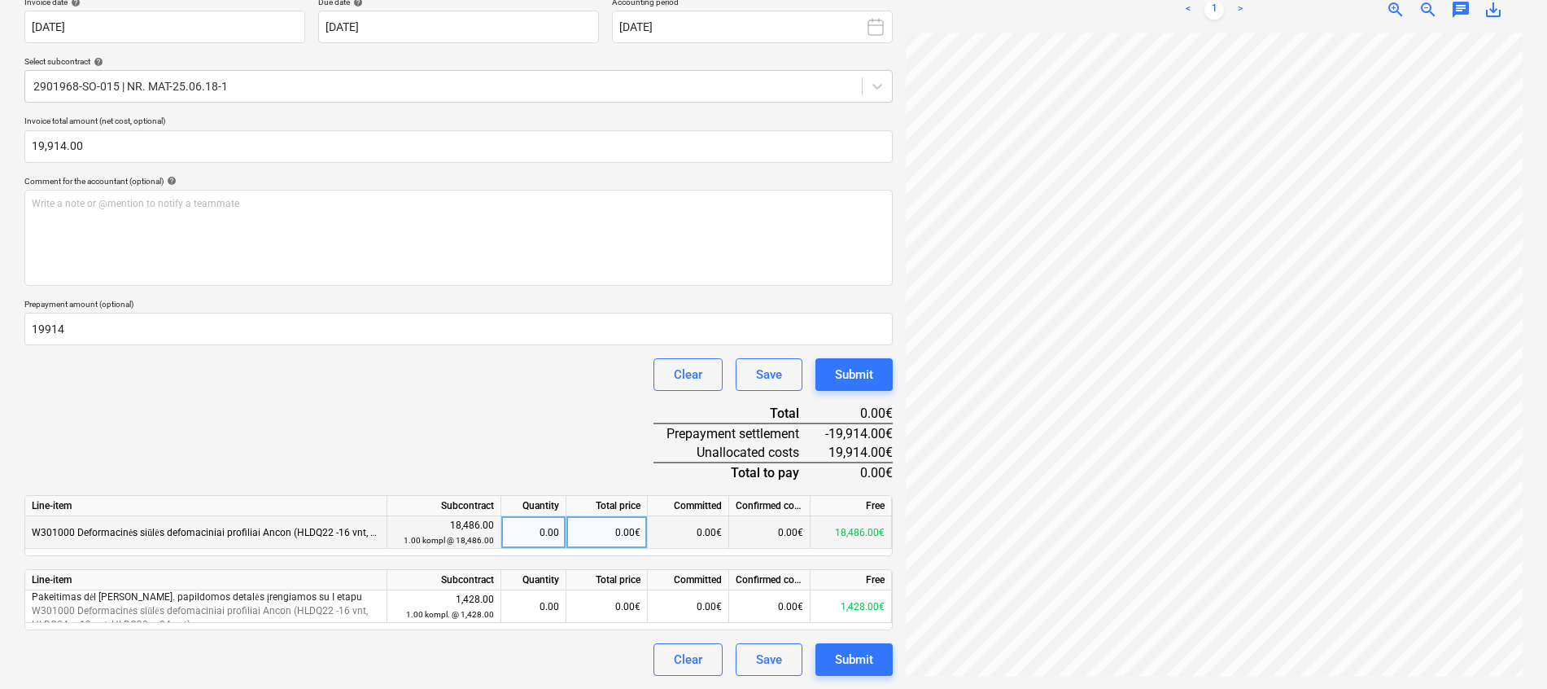
click at [544, 532] on div "0.00" at bounding box center [533, 532] width 51 height 33
click at [535, 602] on div "0.00" at bounding box center [533, 606] width 51 height 33
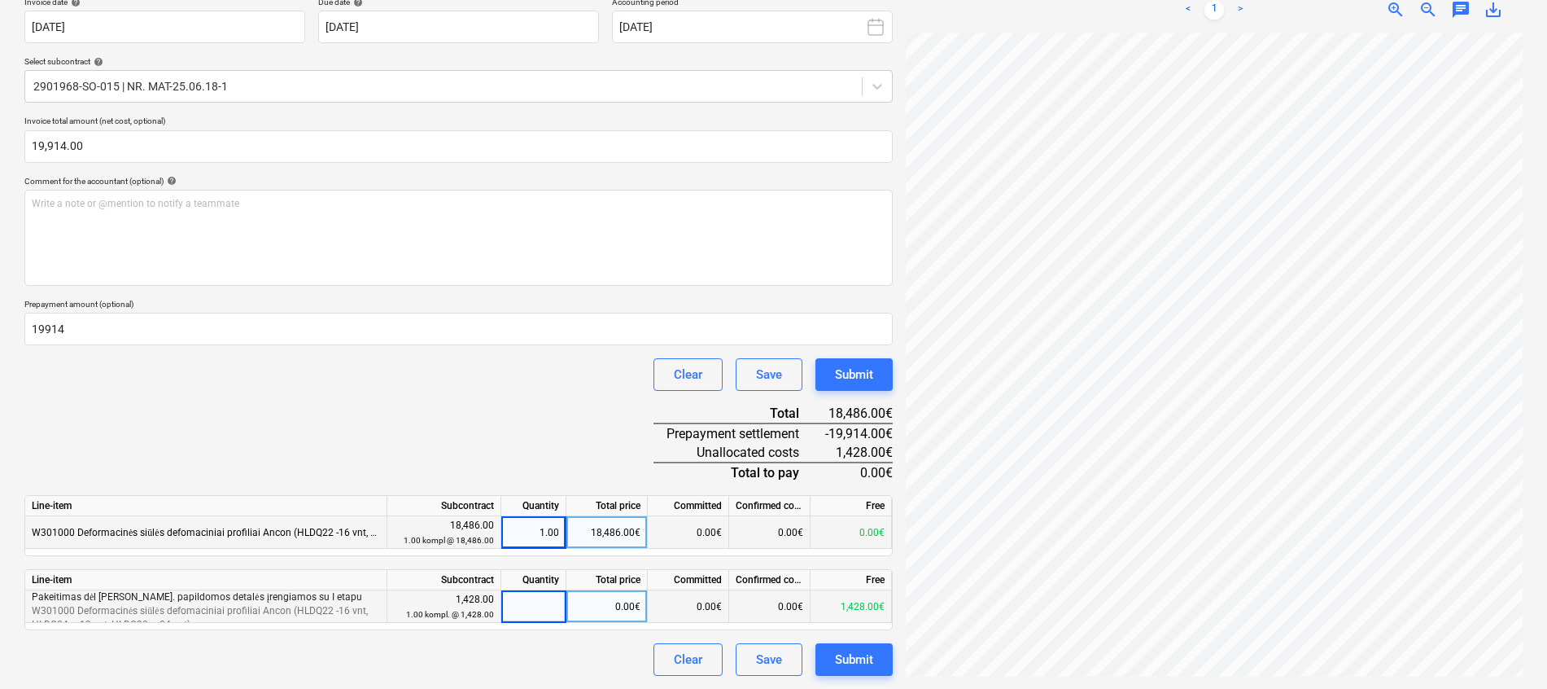
type input "1"
click at [514, 444] on div "Document name help GW1 [DATE] MB Marerialus Nr. MAT391.pdf Invoice number (opti…" at bounding box center [458, 306] width 868 height 739
click at [856, 662] on div "Submit" at bounding box center [854, 659] width 38 height 21
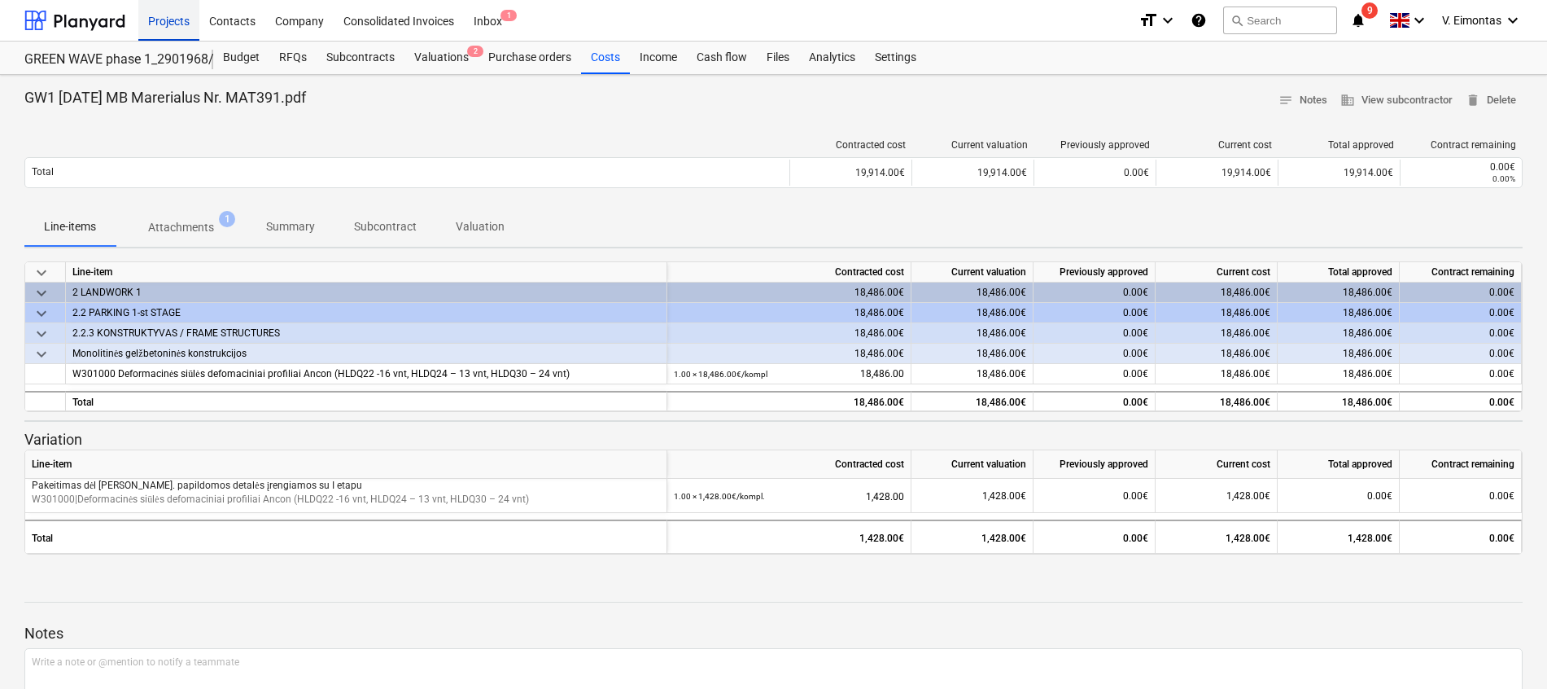
click at [183, 25] on div "Projects" at bounding box center [168, 20] width 61 height 42
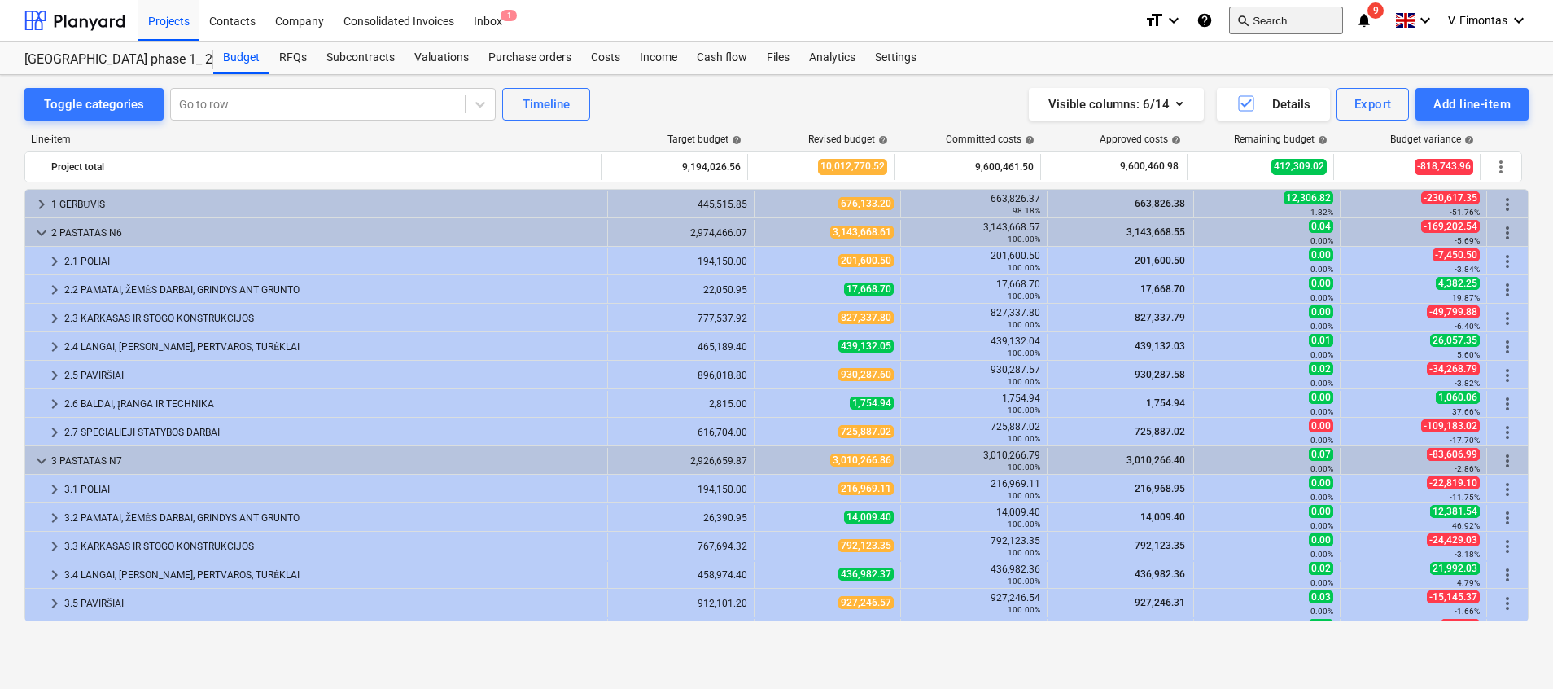
click at [1279, 22] on button "search Search" at bounding box center [1286, 21] width 114 height 28
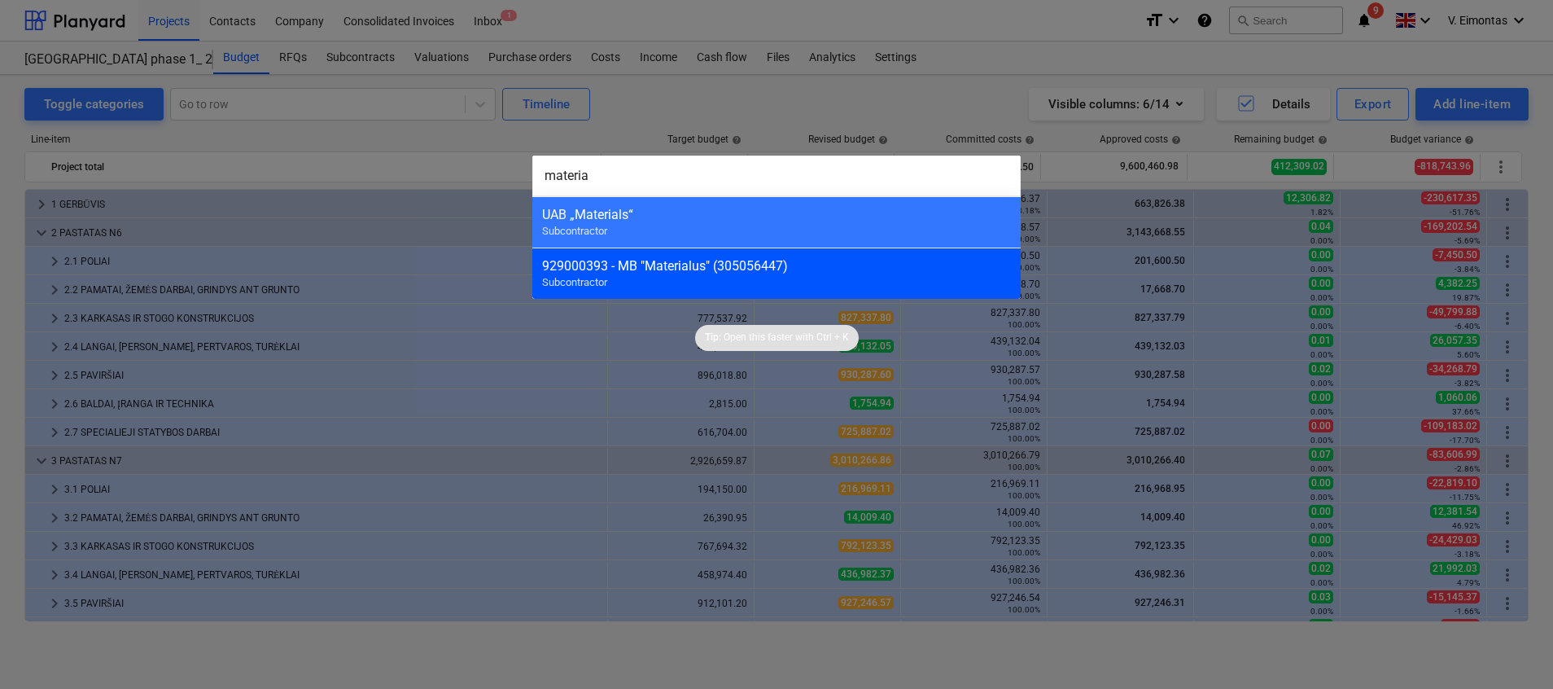
type input "materia"
click at [677, 269] on div "929000393 - MB "Materialus" (305056447)" at bounding box center [776, 265] width 469 height 15
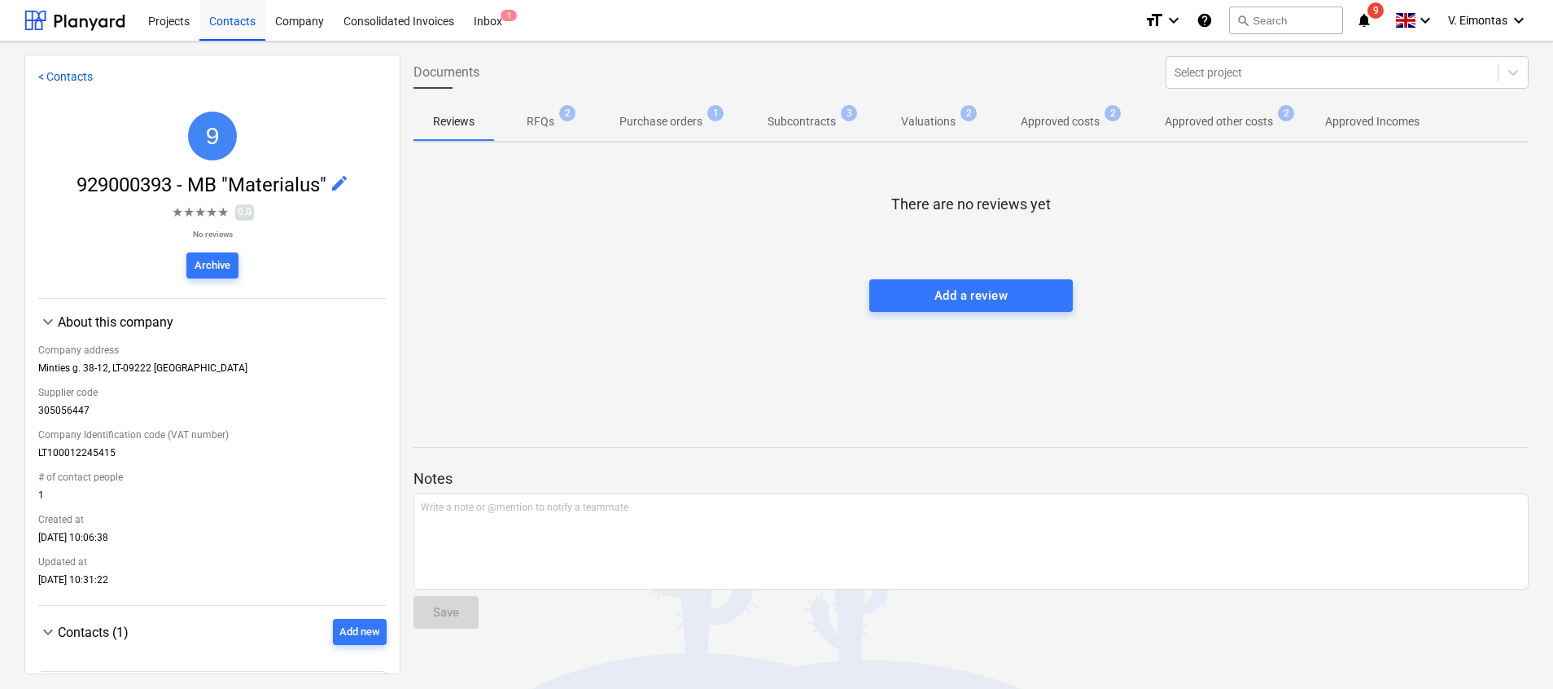
click at [833, 129] on p "Subcontracts" at bounding box center [801, 121] width 68 height 17
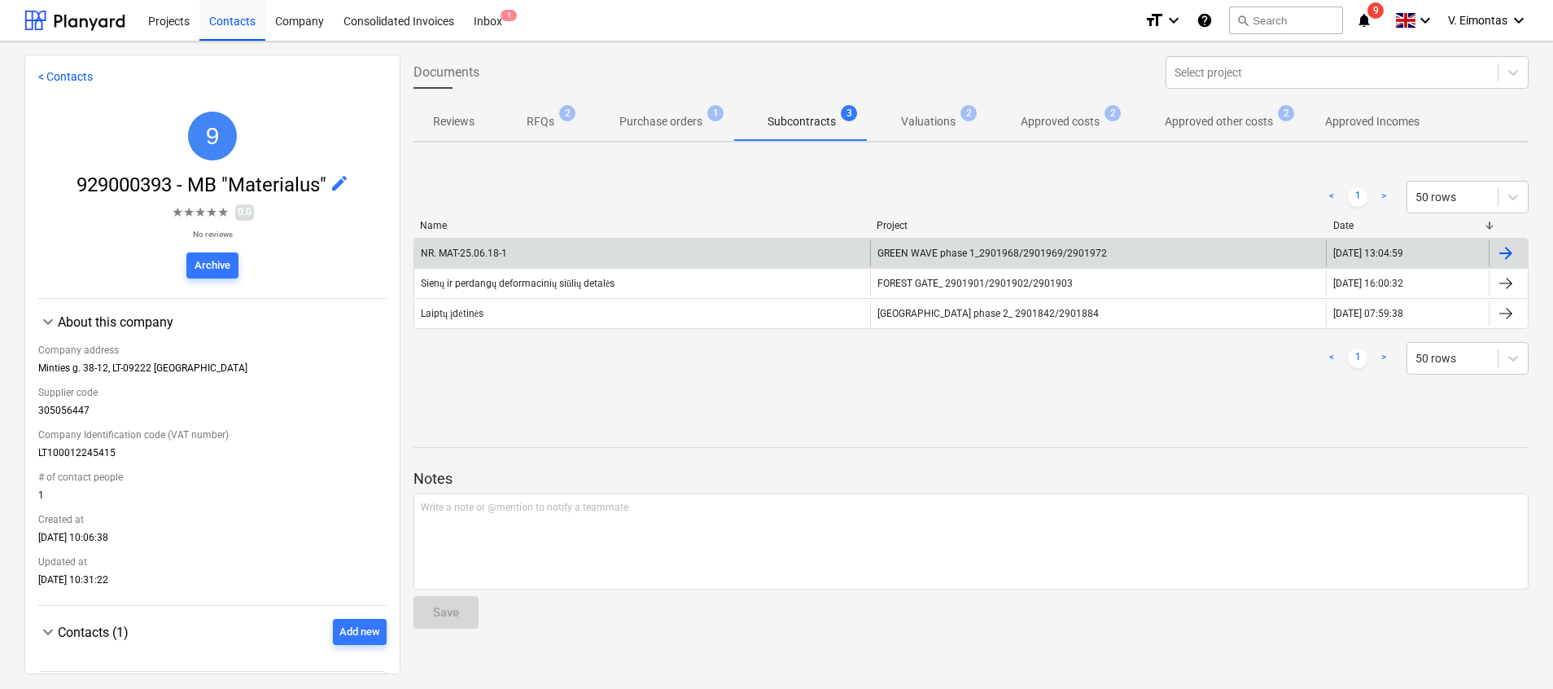
click at [849, 246] on div "NR. MAT-25.06.18-1" at bounding box center [642, 253] width 456 height 26
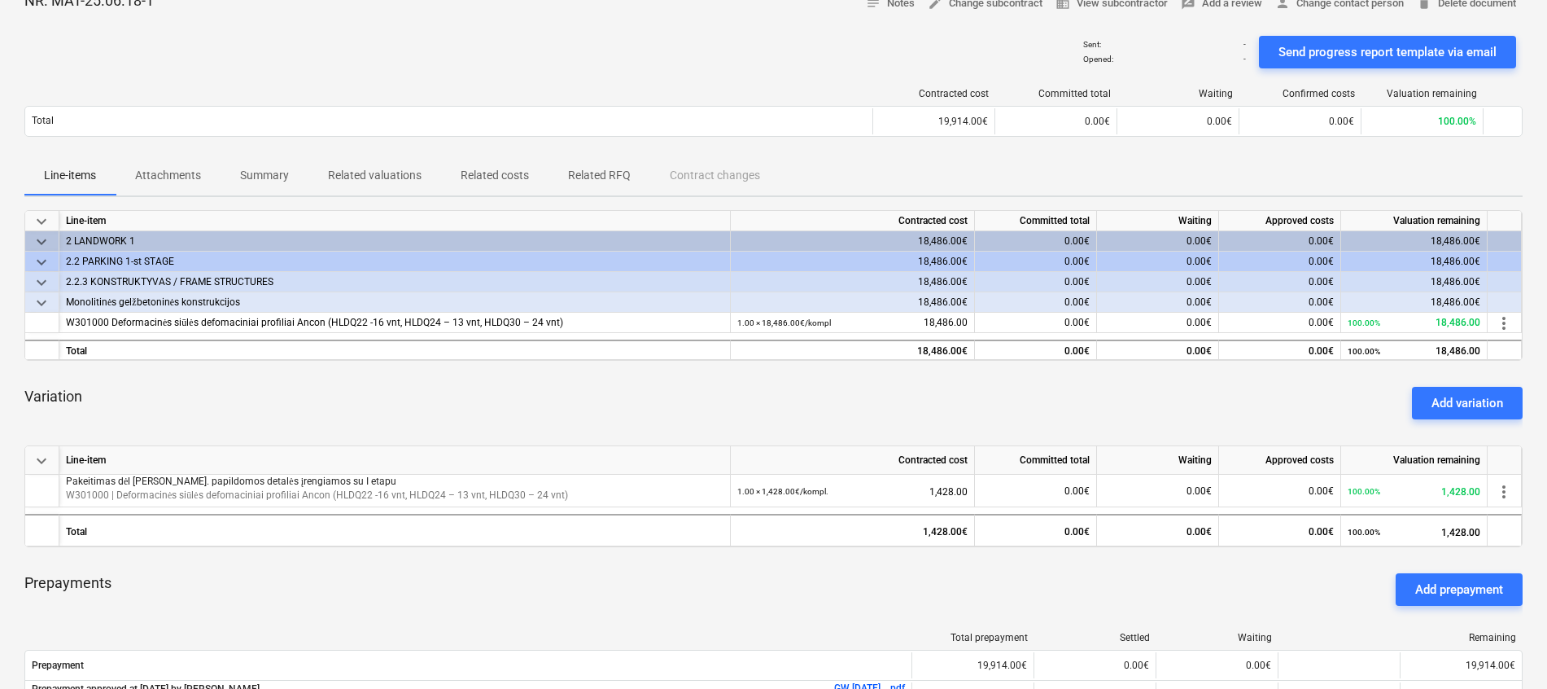
scroll to position [244, 0]
